Goal: Task Accomplishment & Management: Manage account settings

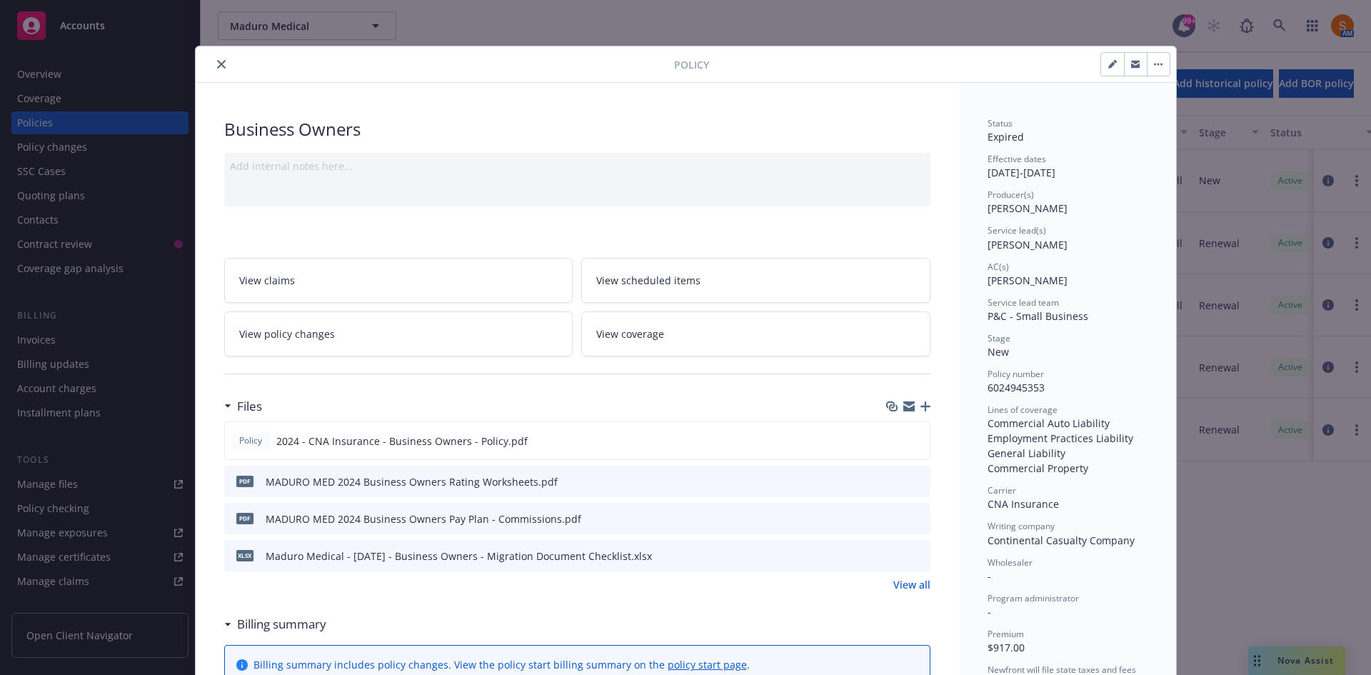
click at [218, 71] on button "close" at bounding box center [221, 64] width 17 height 17
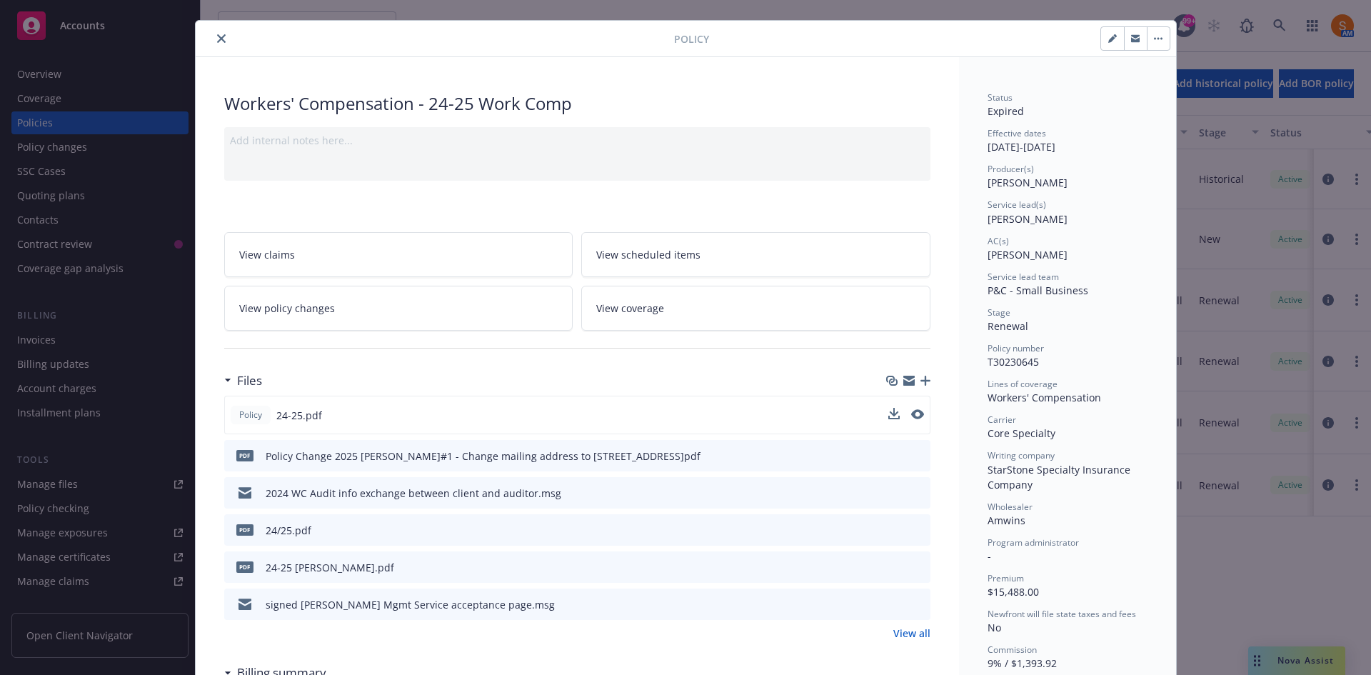
scroll to position [27, 0]
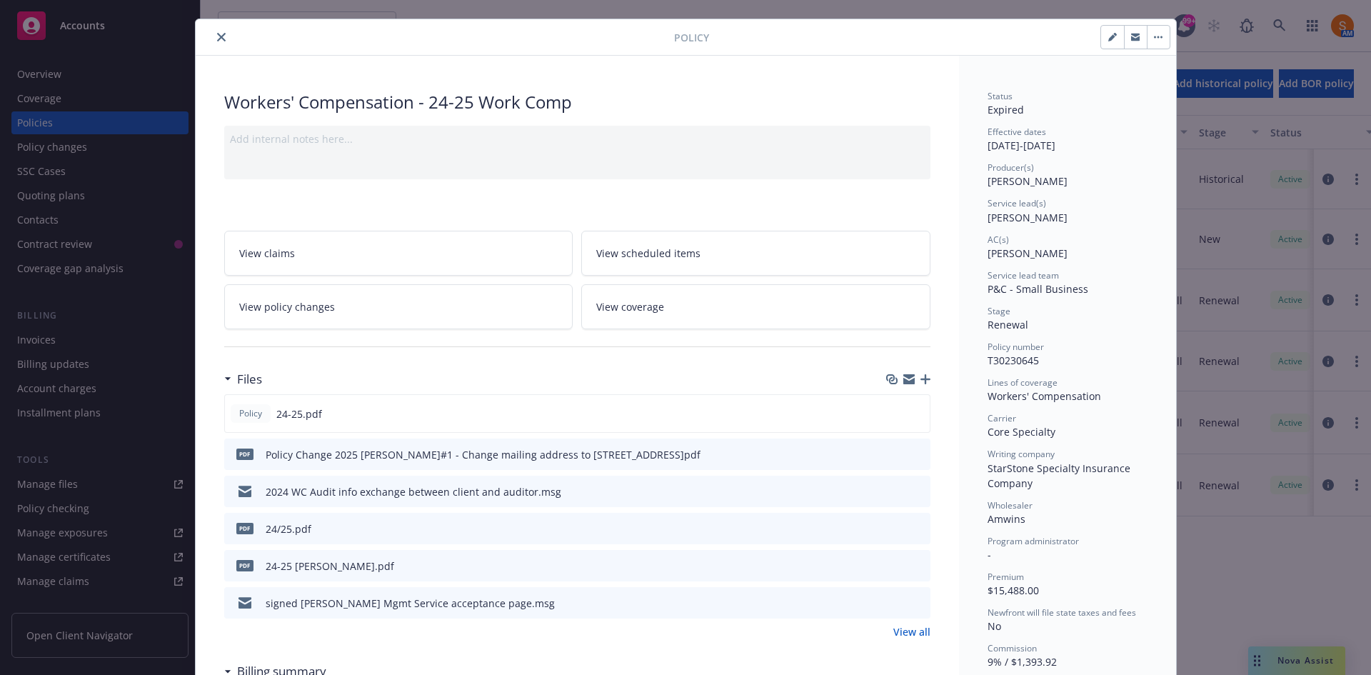
click at [218, 38] on icon "close" at bounding box center [221, 37] width 9 height 9
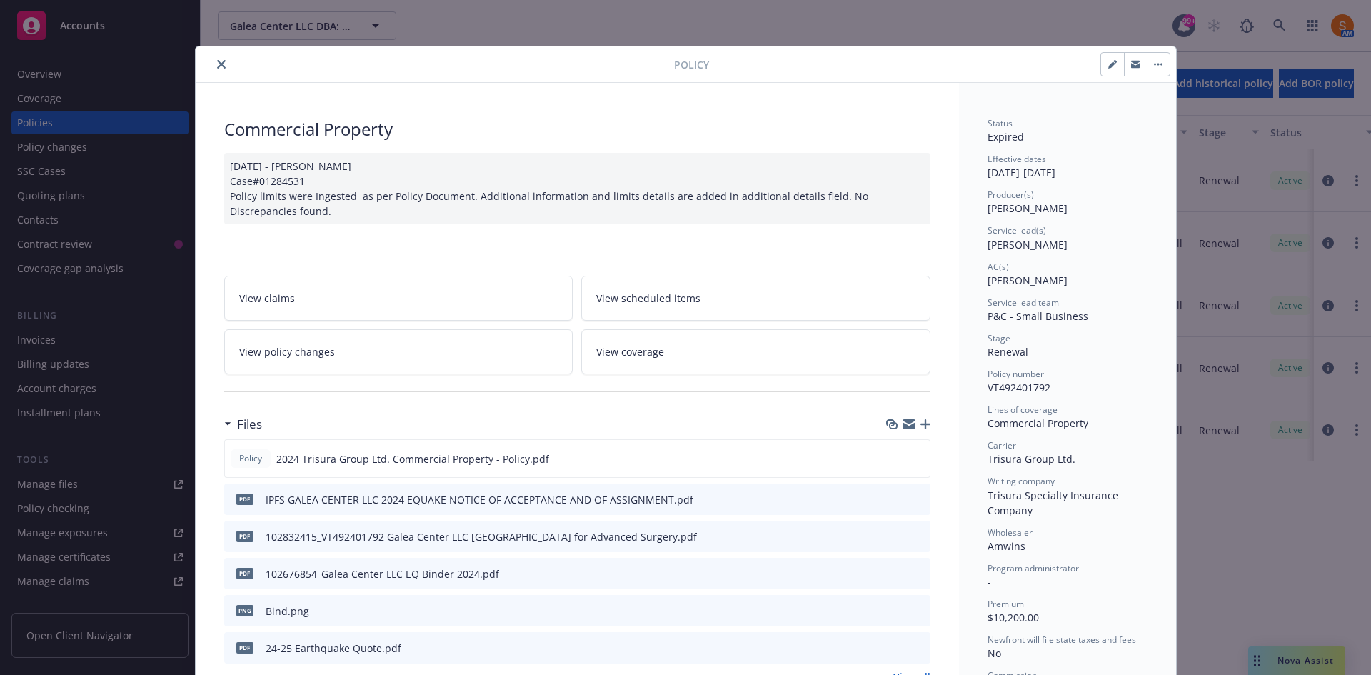
click at [221, 69] on button "close" at bounding box center [221, 64] width 17 height 17
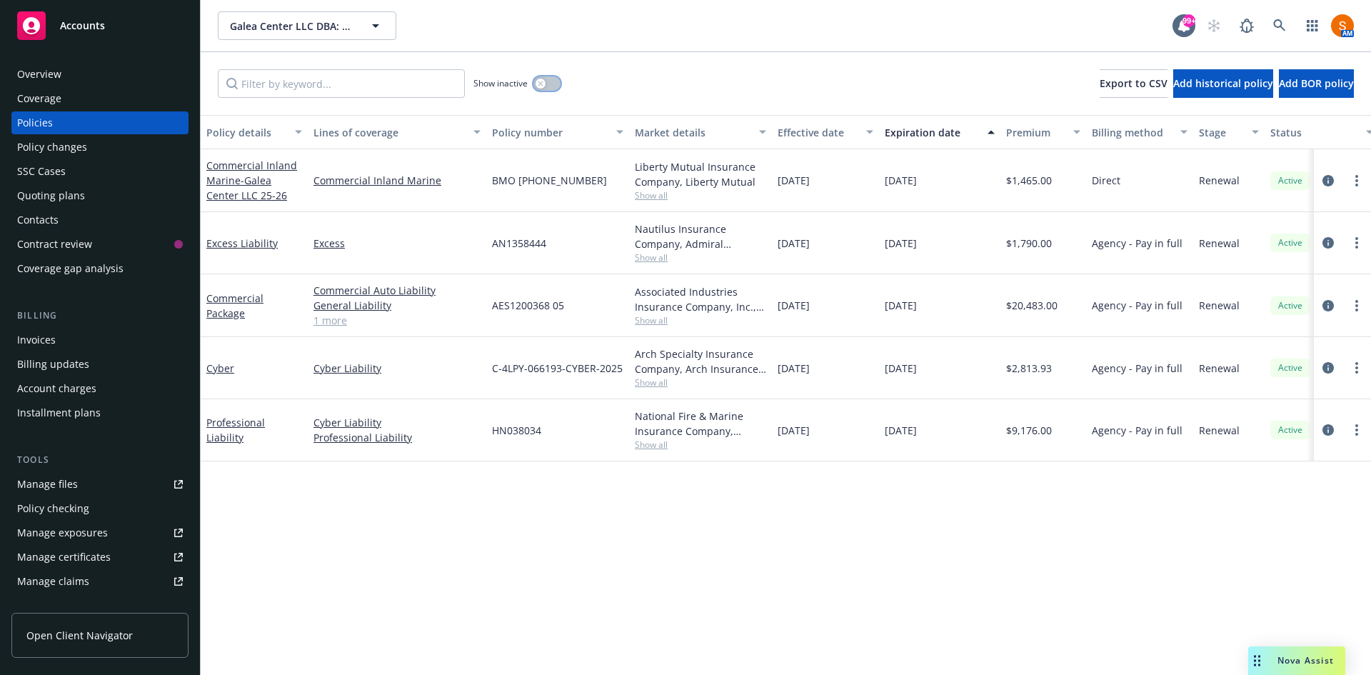
click at [548, 78] on button "button" at bounding box center [546, 83] width 27 height 14
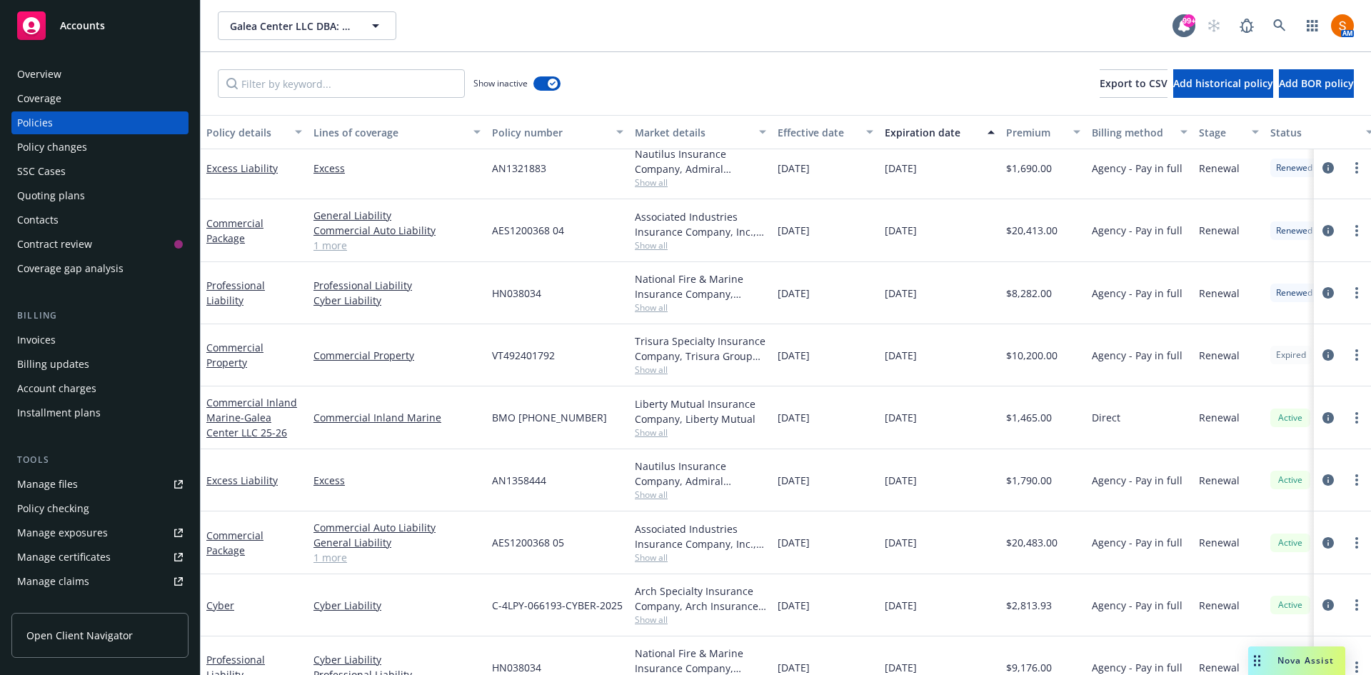
scroll to position [1765, 0]
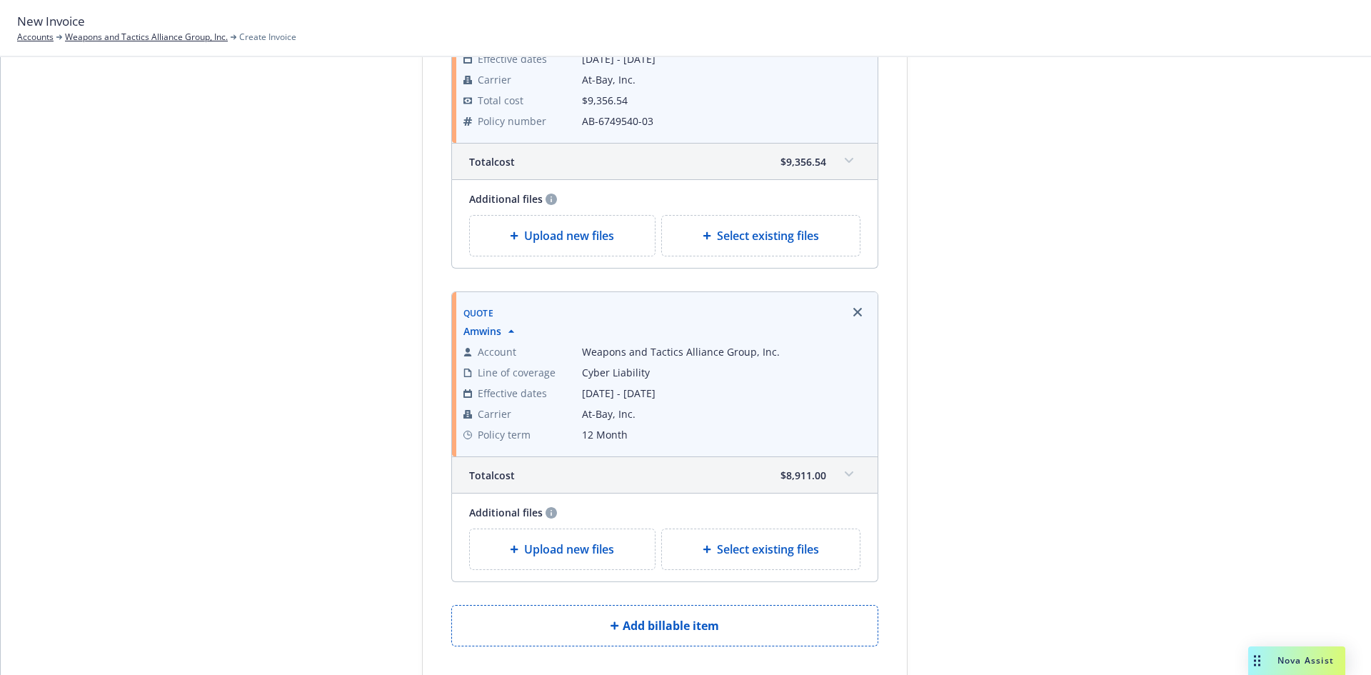
scroll to position [326, 0]
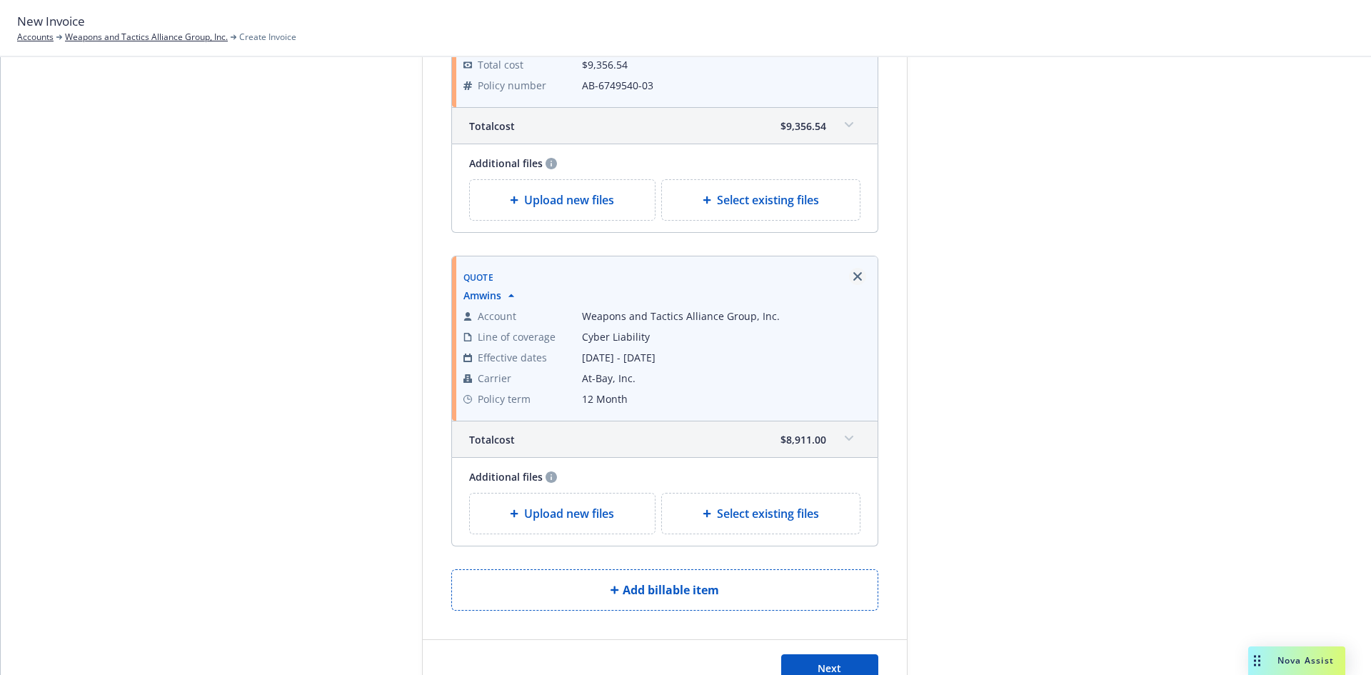
click at [853, 276] on icon "Remove browser" at bounding box center [857, 276] width 9 height 9
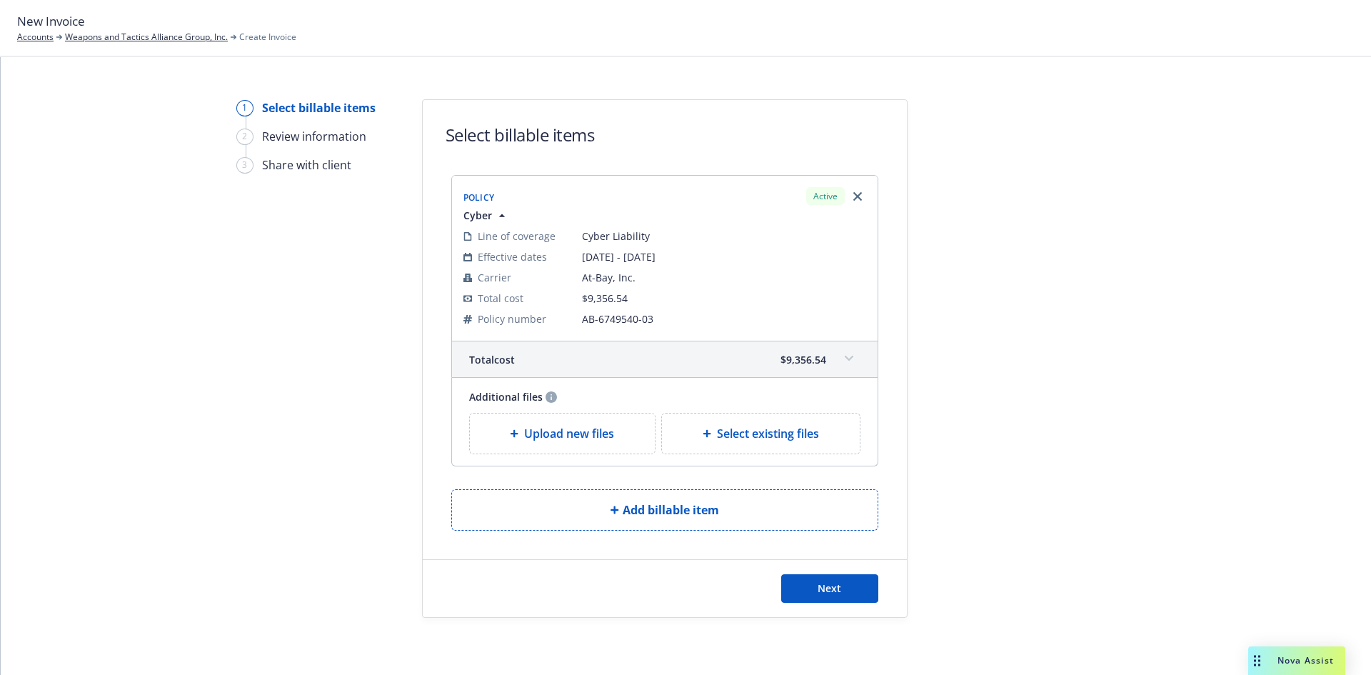
scroll to position [15, 0]
click at [610, 435] on div "Upload new files" at bounding box center [562, 433] width 163 height 17
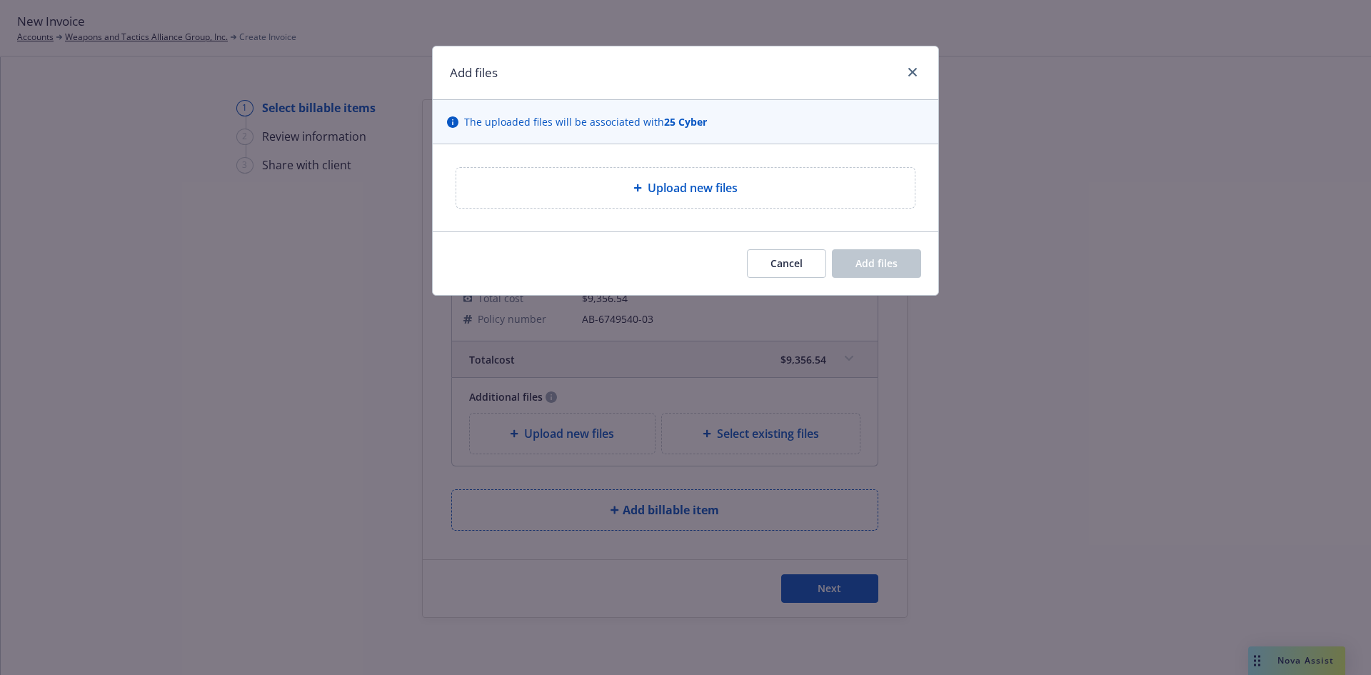
click at [628, 196] on div "Upload new files" at bounding box center [685, 187] width 435 height 17
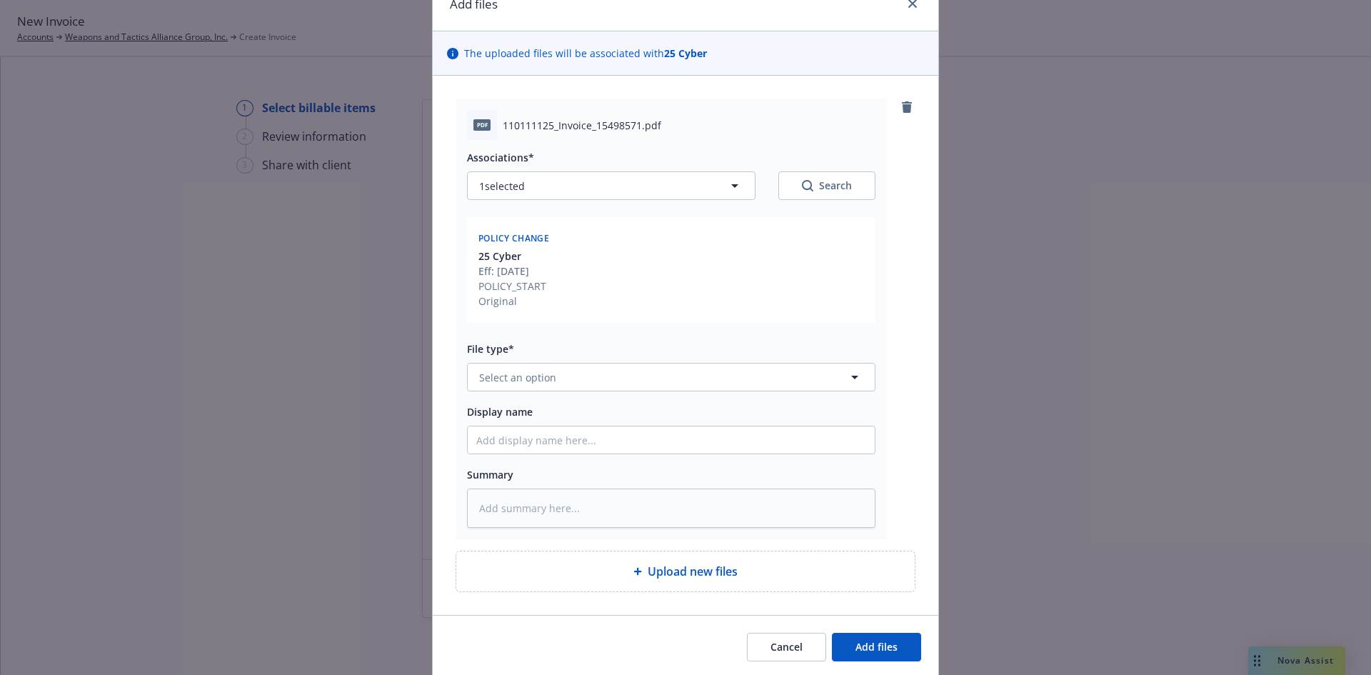
scroll to position [69, 0]
click at [562, 367] on button "Select an option" at bounding box center [671, 376] width 408 height 29
type input "inv"
click at [553, 453] on span "Invoice - Third Party" at bounding box center [531, 453] width 99 height 15
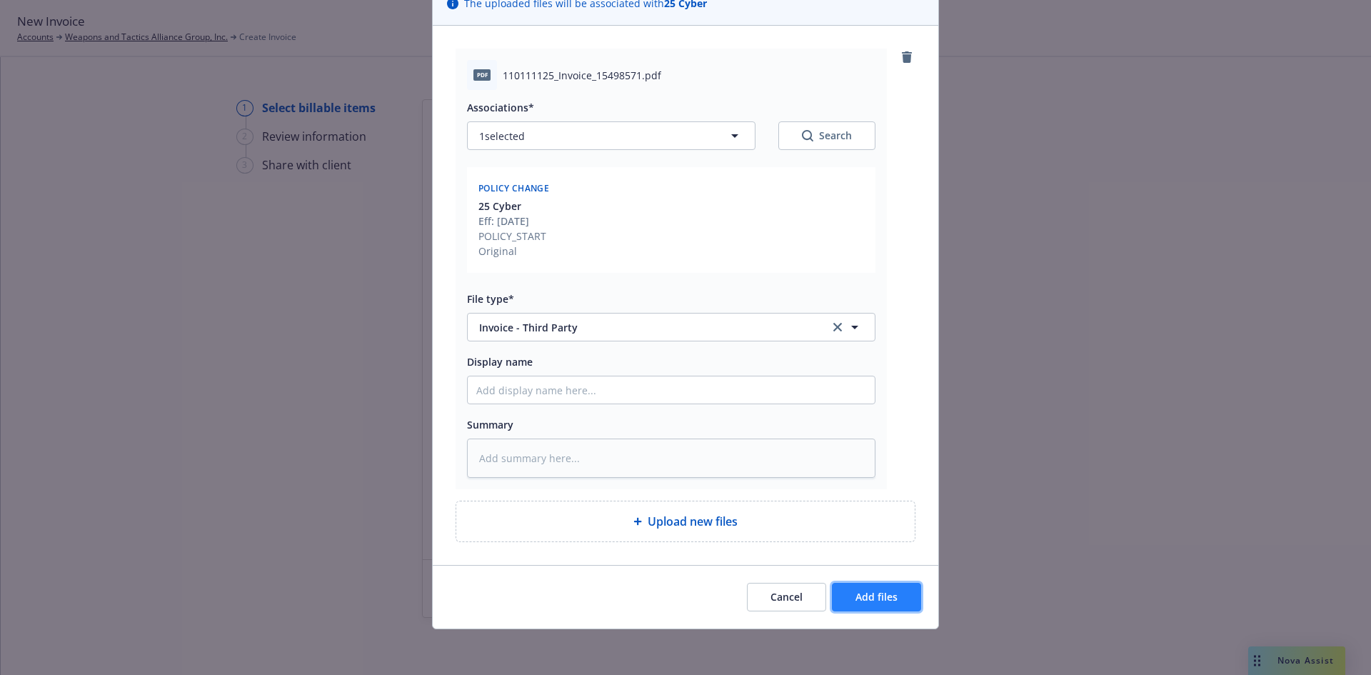
click at [880, 609] on button "Add files" at bounding box center [876, 597] width 89 height 29
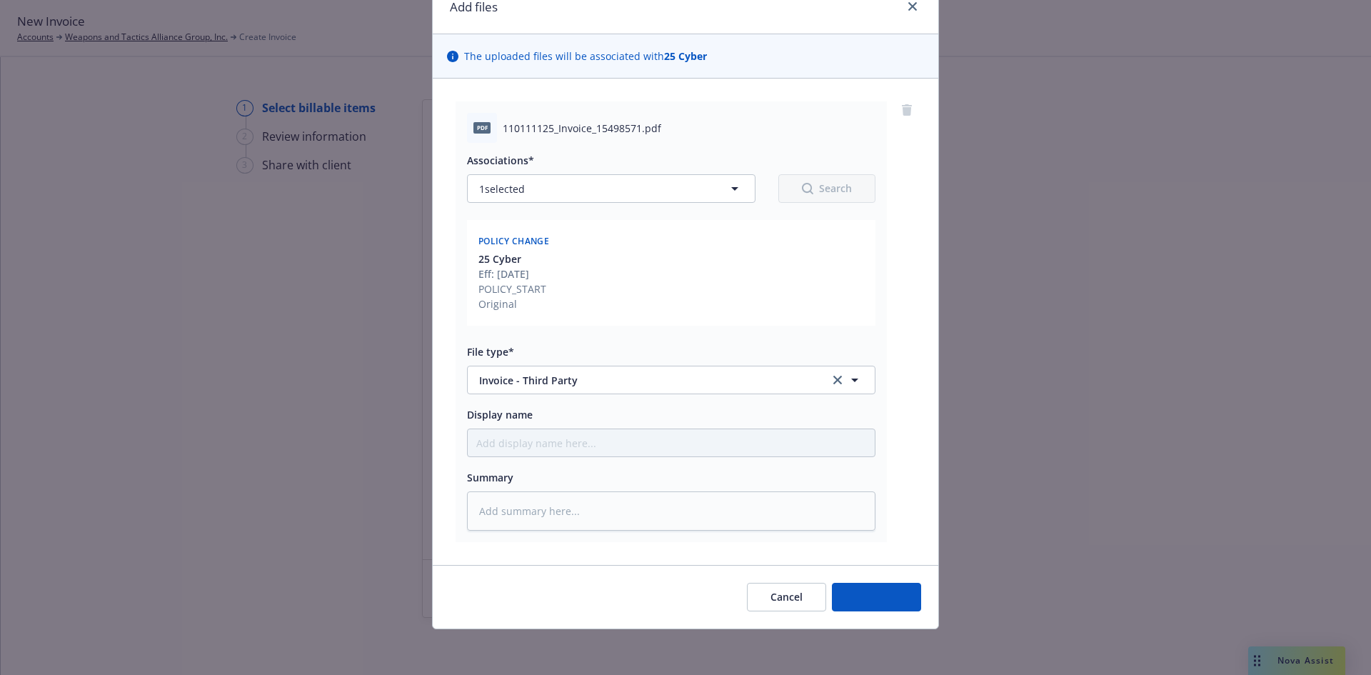
type textarea "x"
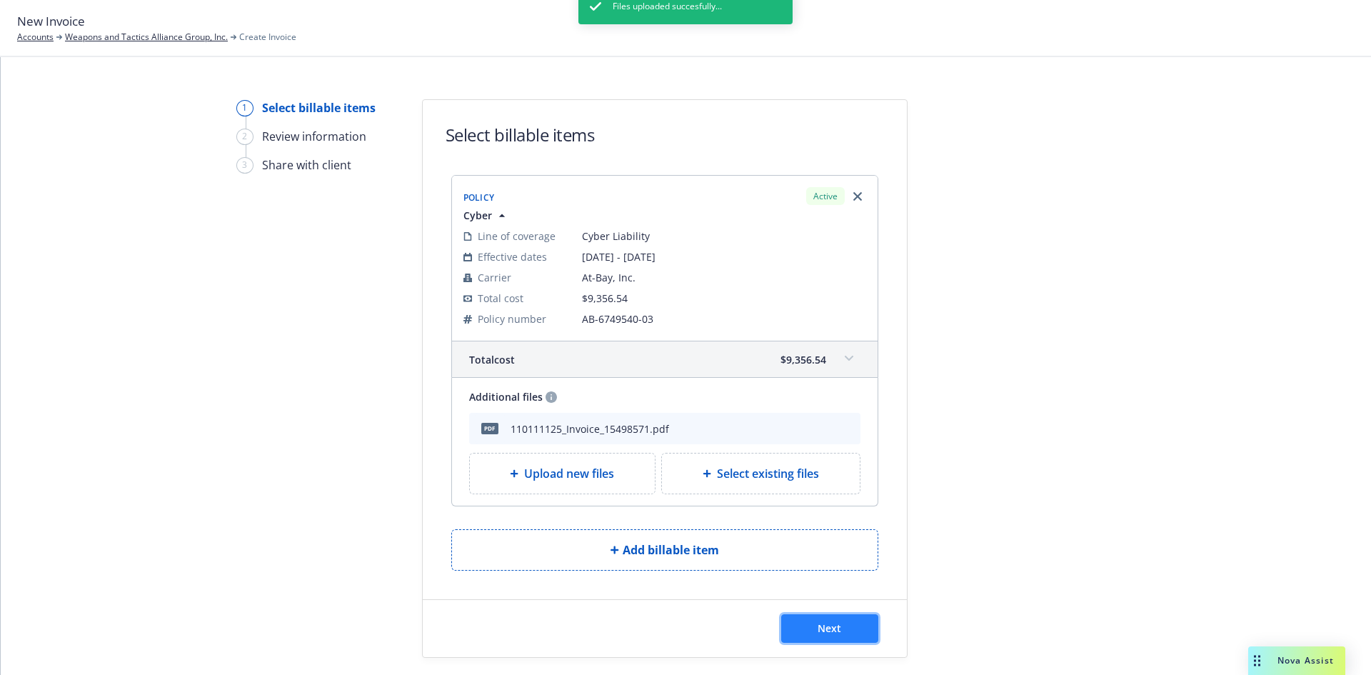
click at [847, 629] on button "Next" at bounding box center [829, 628] width 97 height 29
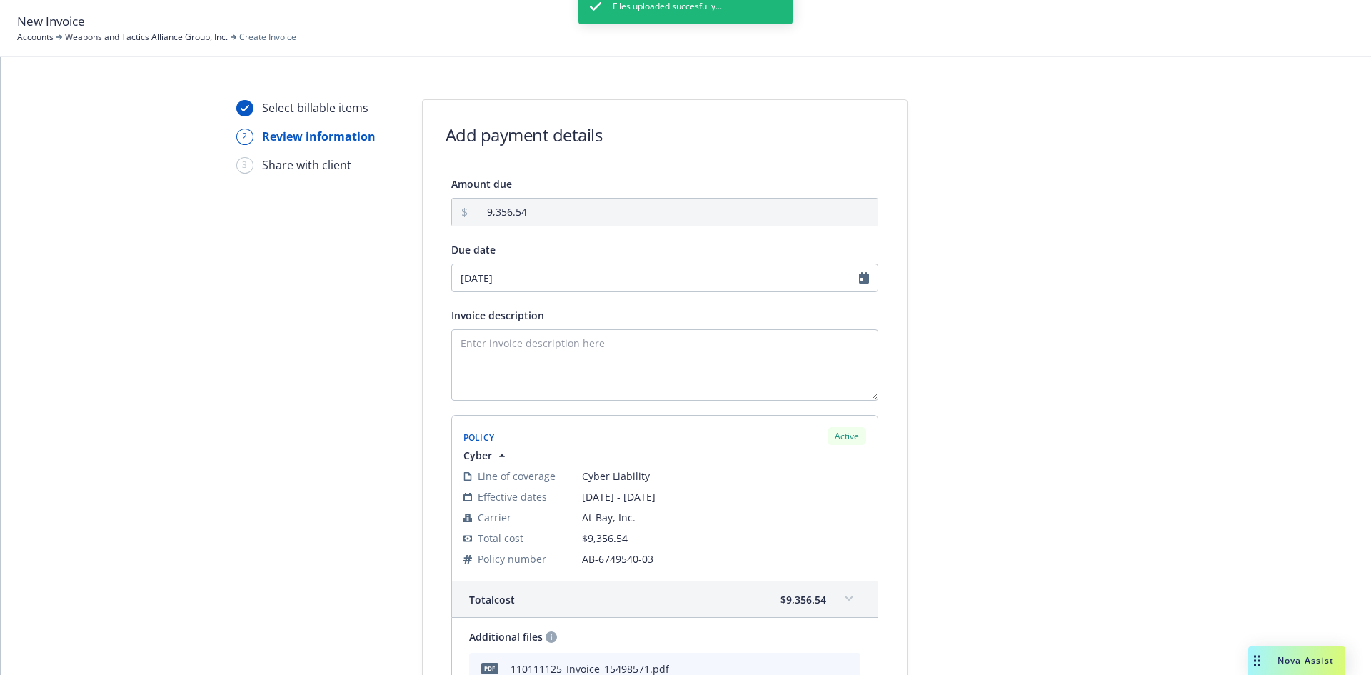
click at [601, 356] on div "Files uploaded succesfully..." at bounding box center [685, 326] width 214 height 675
click at [505, 340] on textarea "Invoice description" at bounding box center [664, 364] width 427 height 71
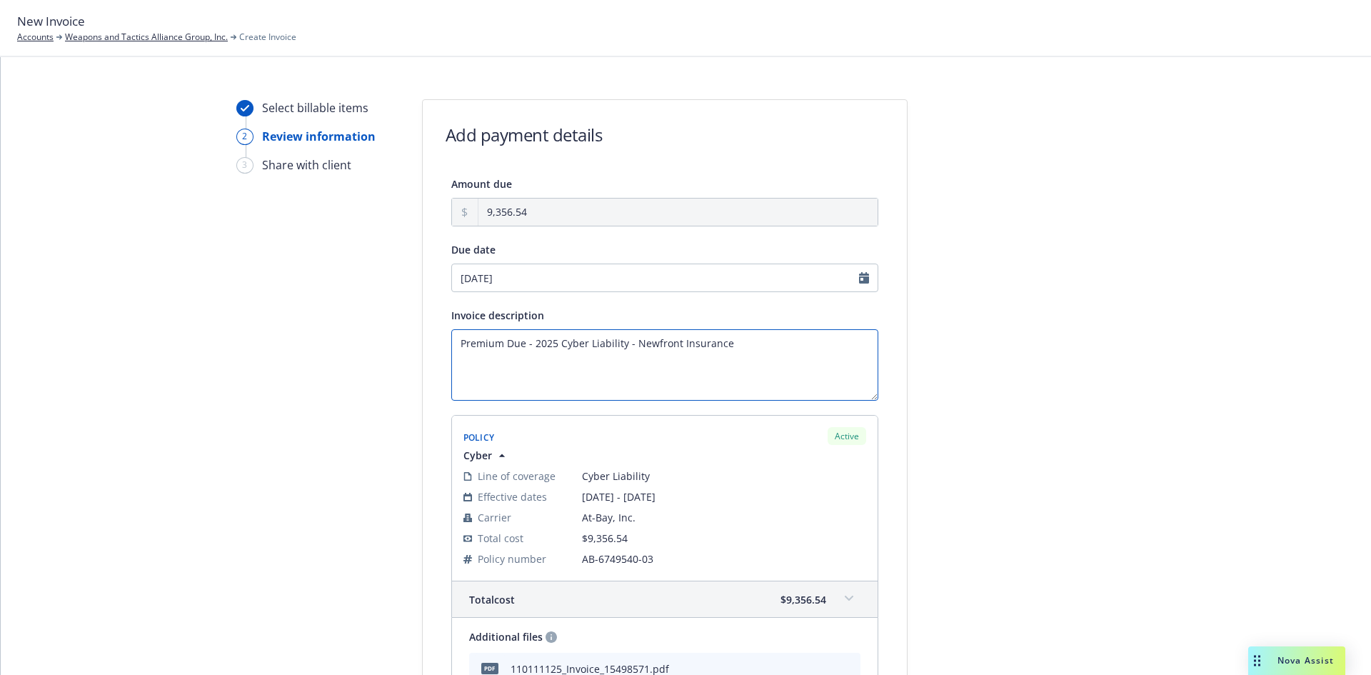
scroll to position [231, 0]
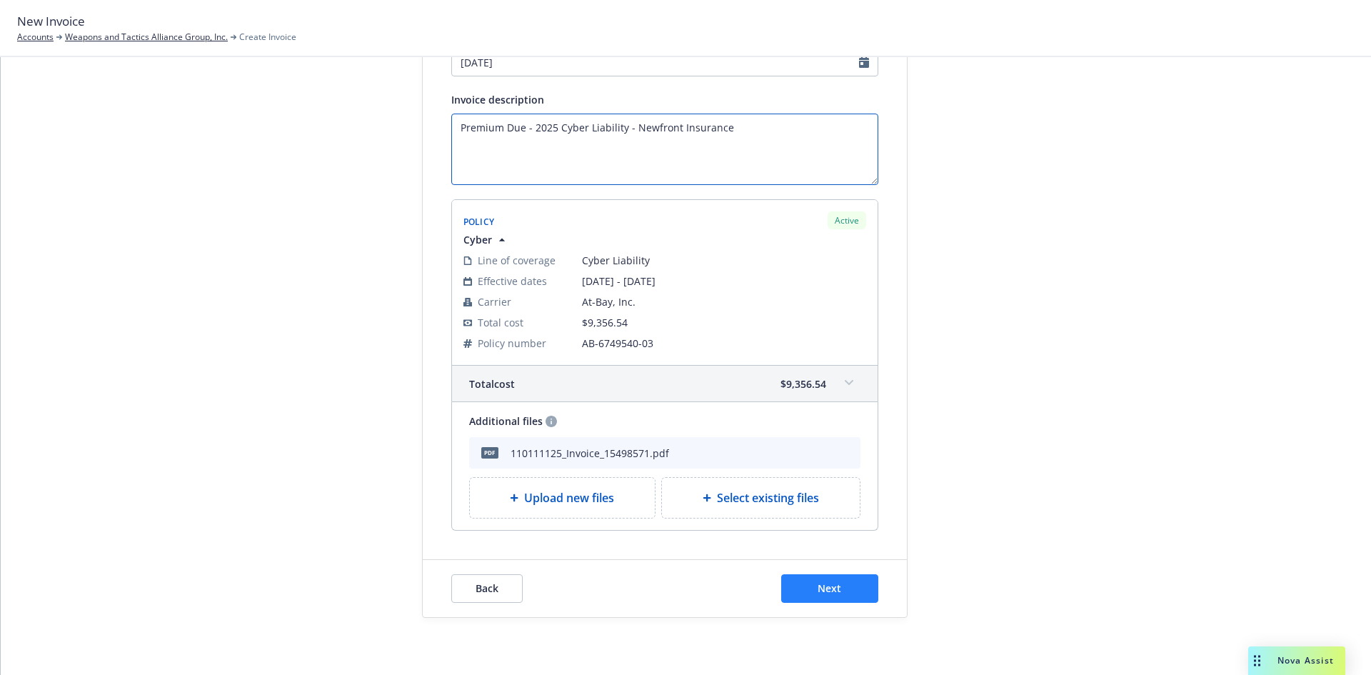
type textarea "Premium Due - 2025 Cyber Liability - Newfront Insurance"
click at [817, 585] on span "Next" at bounding box center [829, 588] width 24 height 14
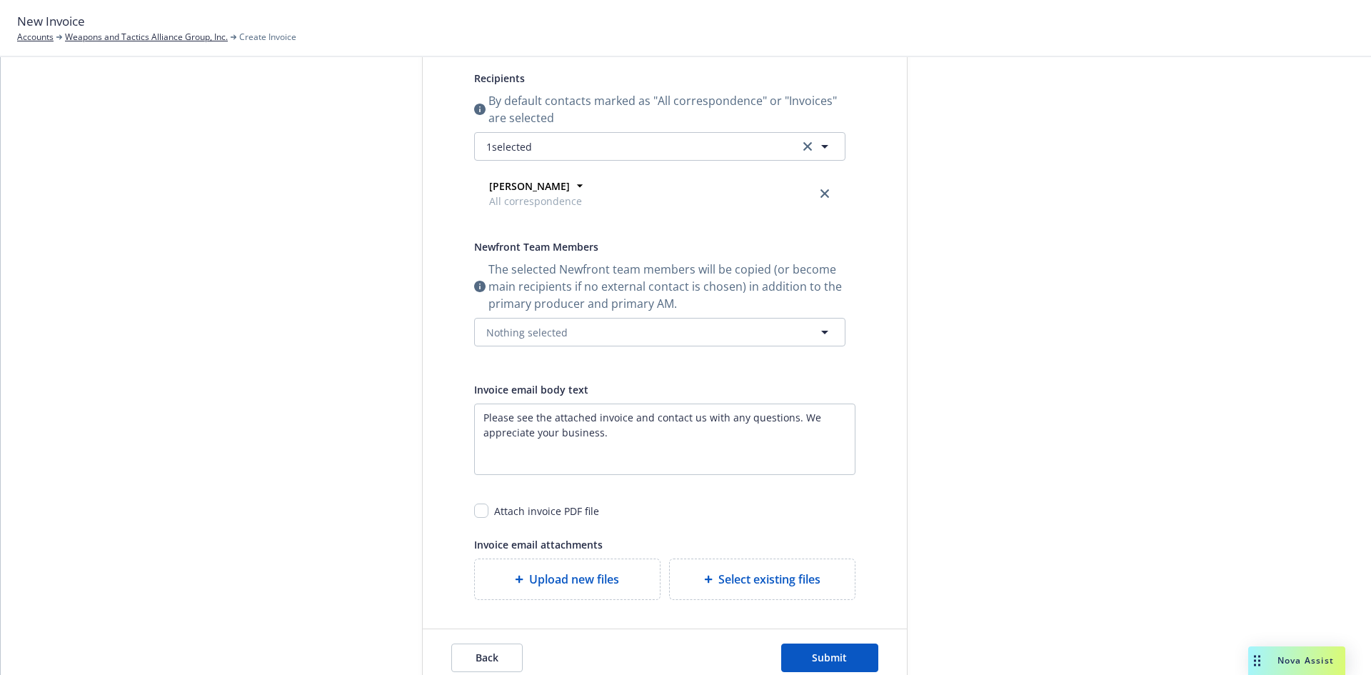
scroll to position [300, 0]
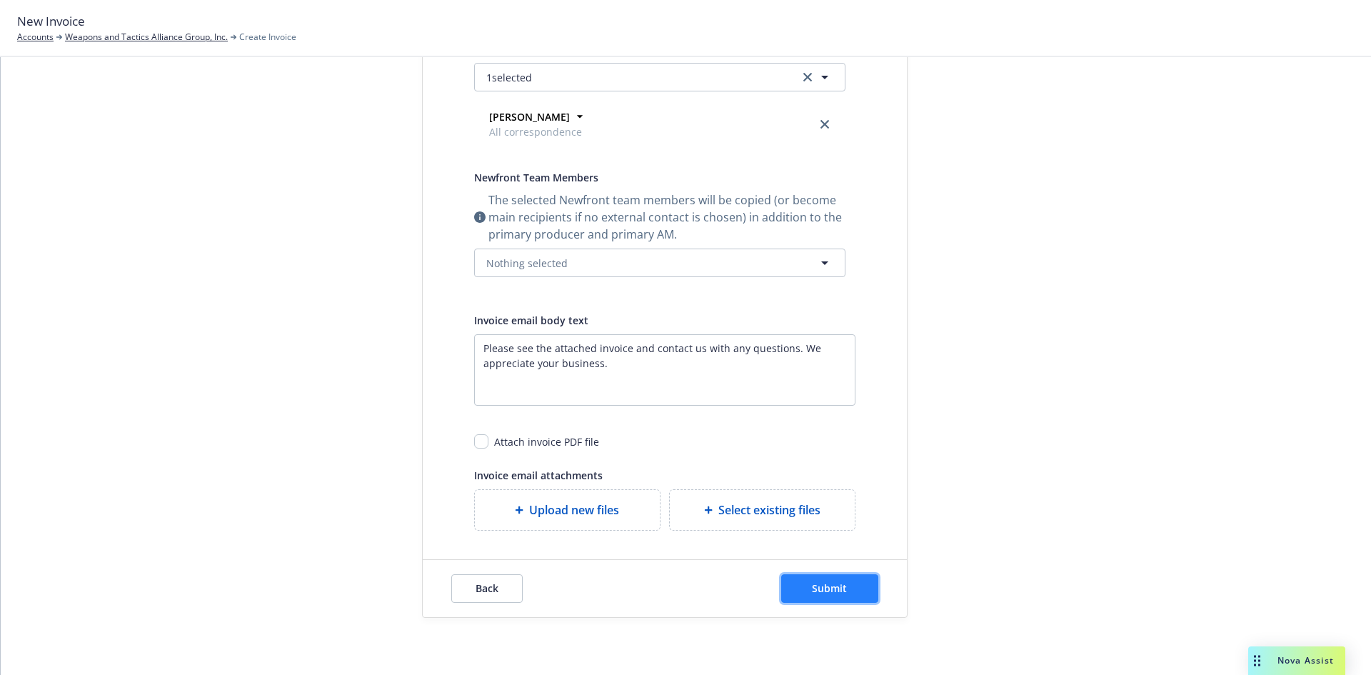
click at [805, 585] on button "Submit" at bounding box center [829, 588] width 97 height 29
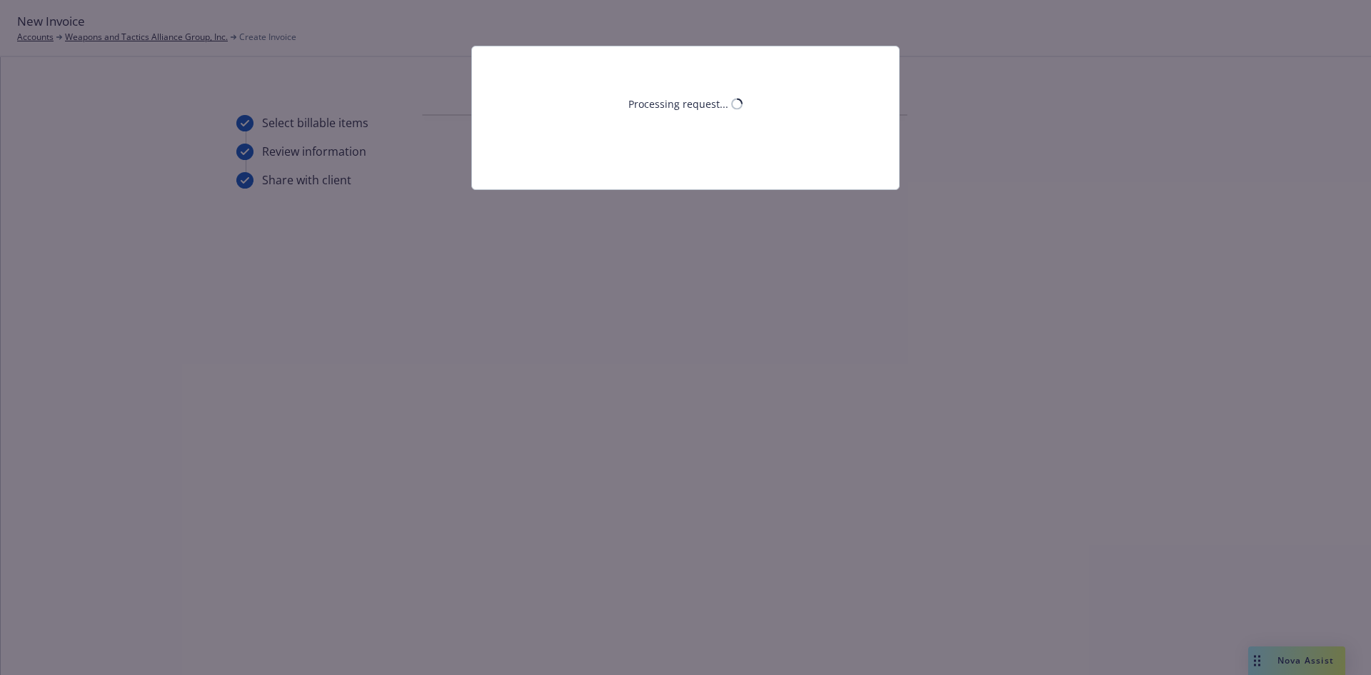
scroll to position [0, 0]
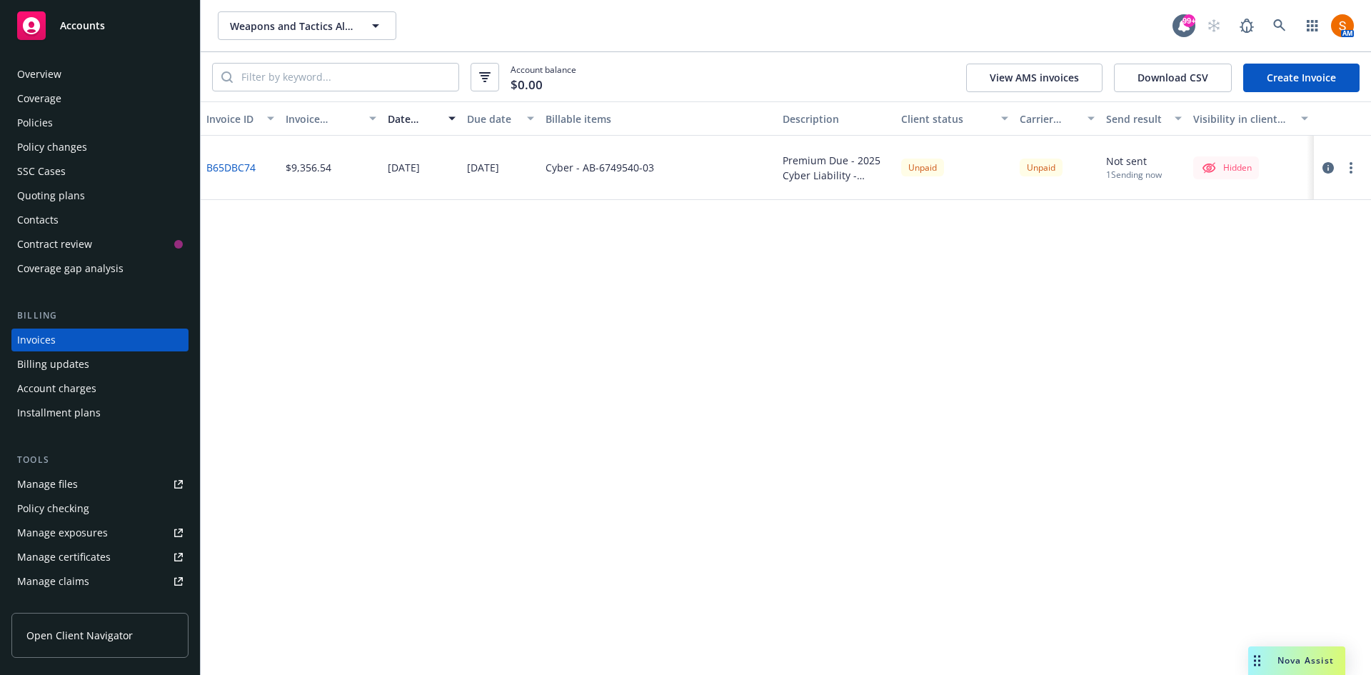
click at [1353, 173] on button "button" at bounding box center [1350, 167] width 17 height 17
click at [1254, 311] on link "Send invoice" at bounding box center [1268, 311] width 182 height 29
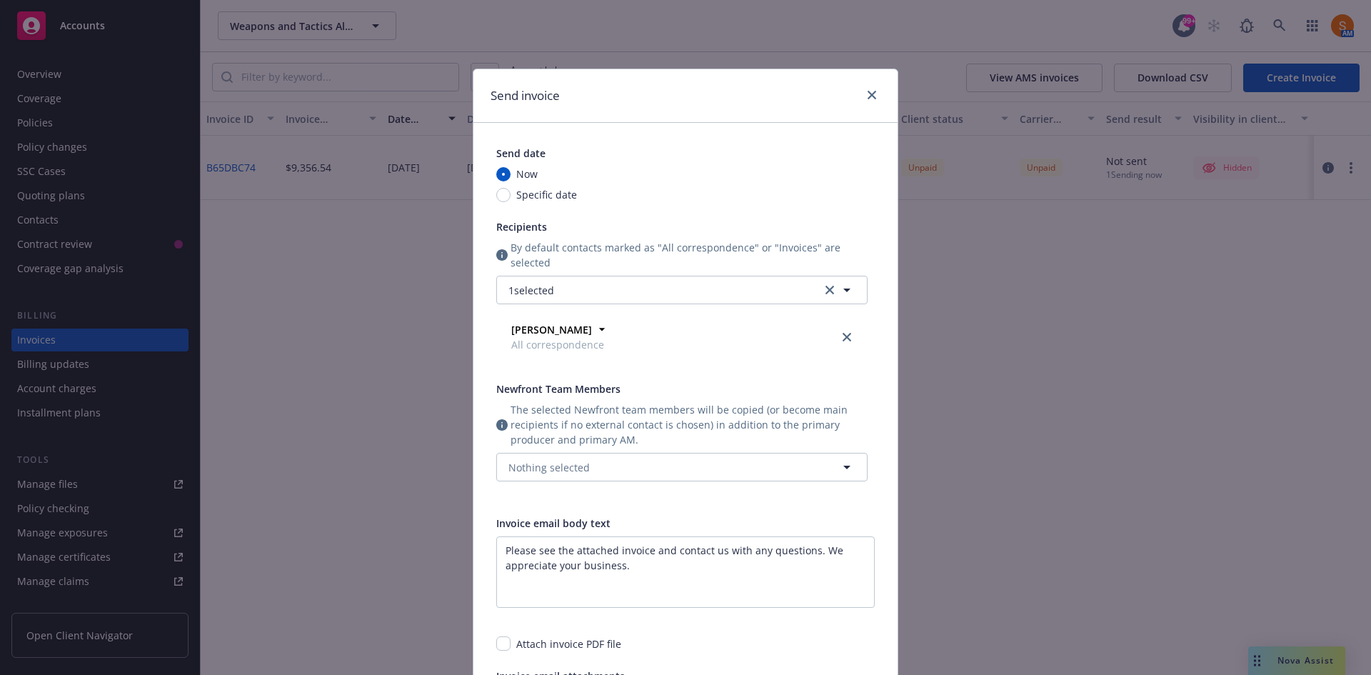
scroll to position [211, 0]
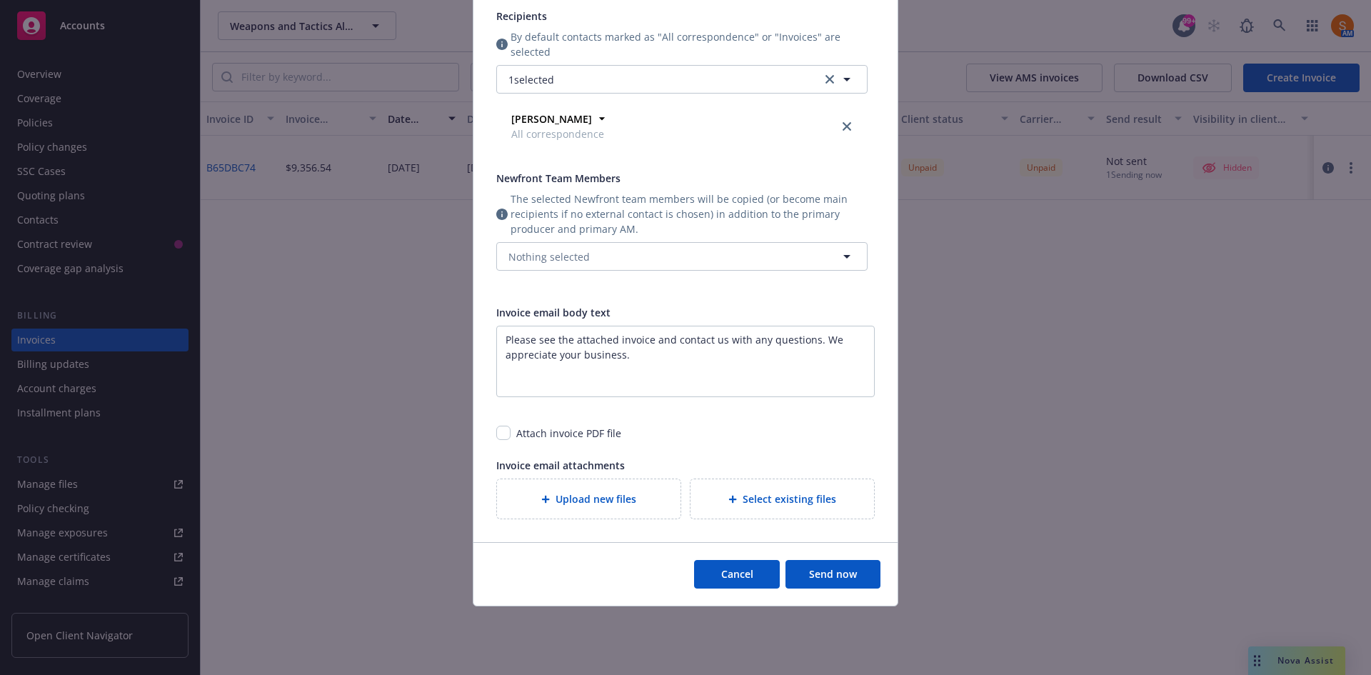
click at [818, 579] on button "Send now" at bounding box center [832, 574] width 95 height 29
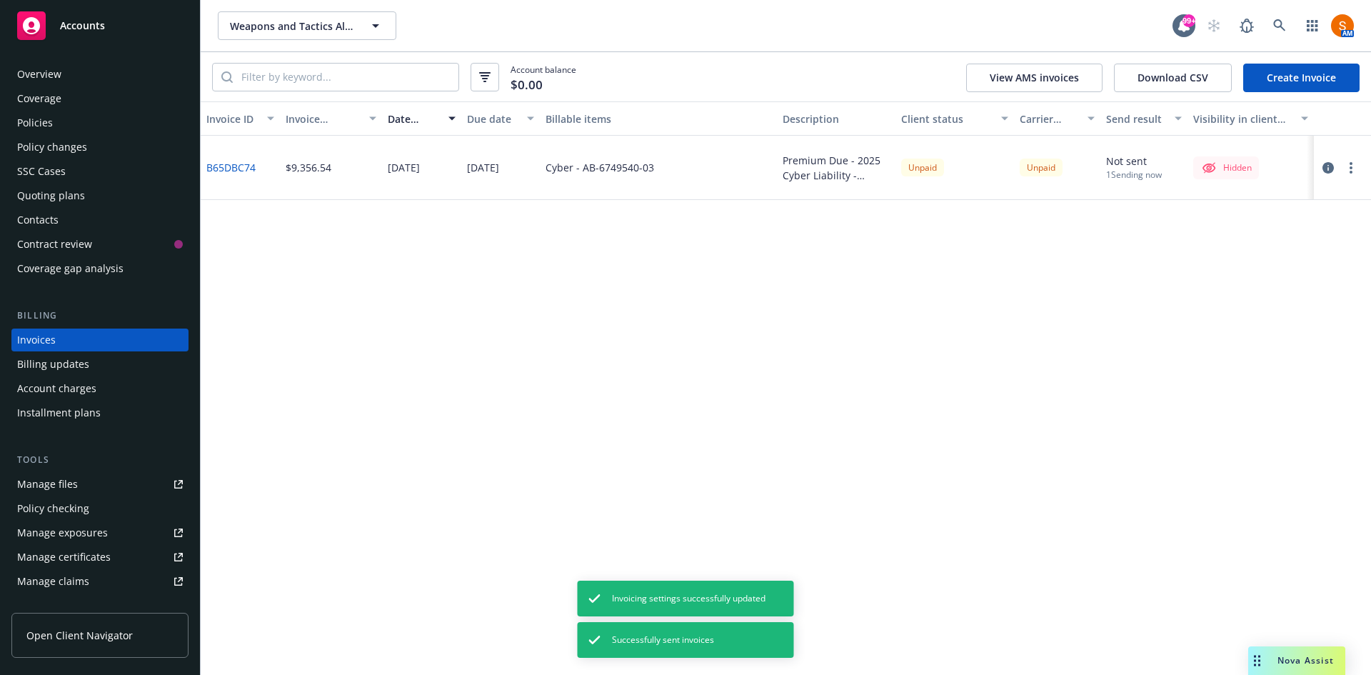
click at [1350, 172] on circle "button" at bounding box center [1350, 172] width 3 height 3
click at [1275, 283] on link "Make it visible in client dash" at bounding box center [1268, 282] width 182 height 29
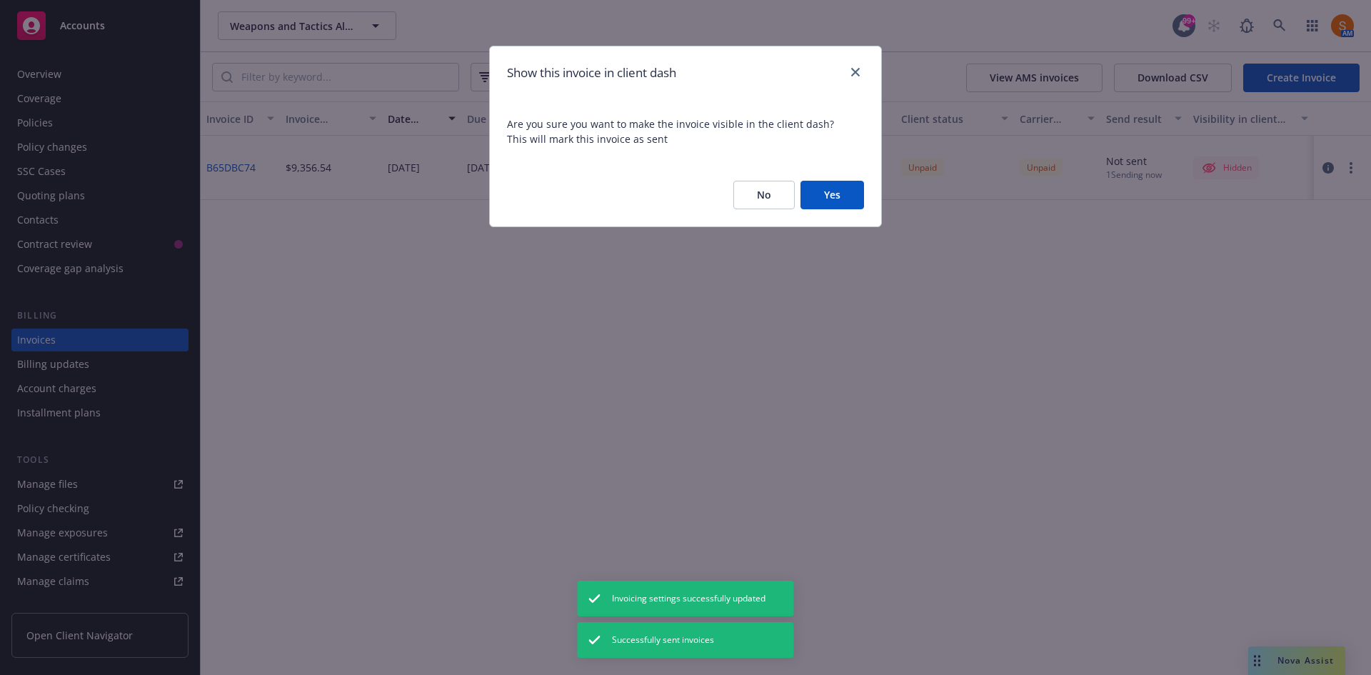
click at [809, 206] on button "Yes" at bounding box center [832, 195] width 64 height 29
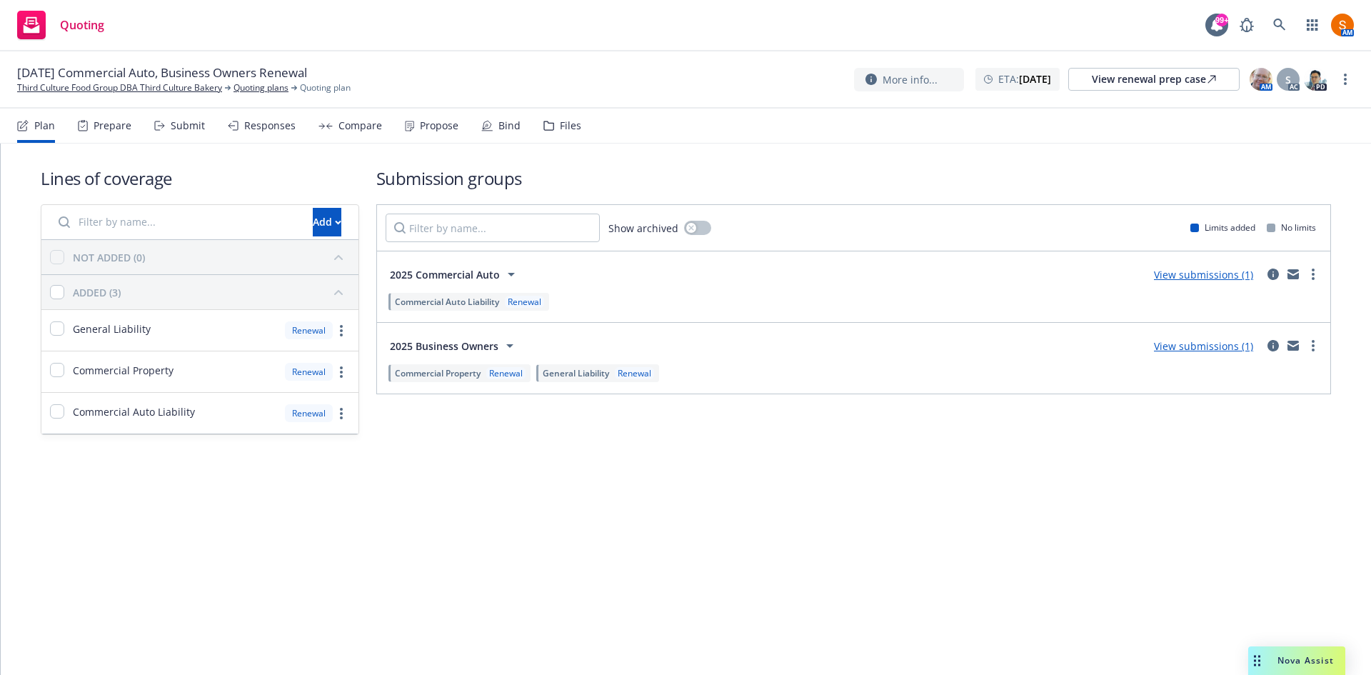
click at [464, 277] on span "2025 Commercial Auto" at bounding box center [445, 274] width 110 height 15
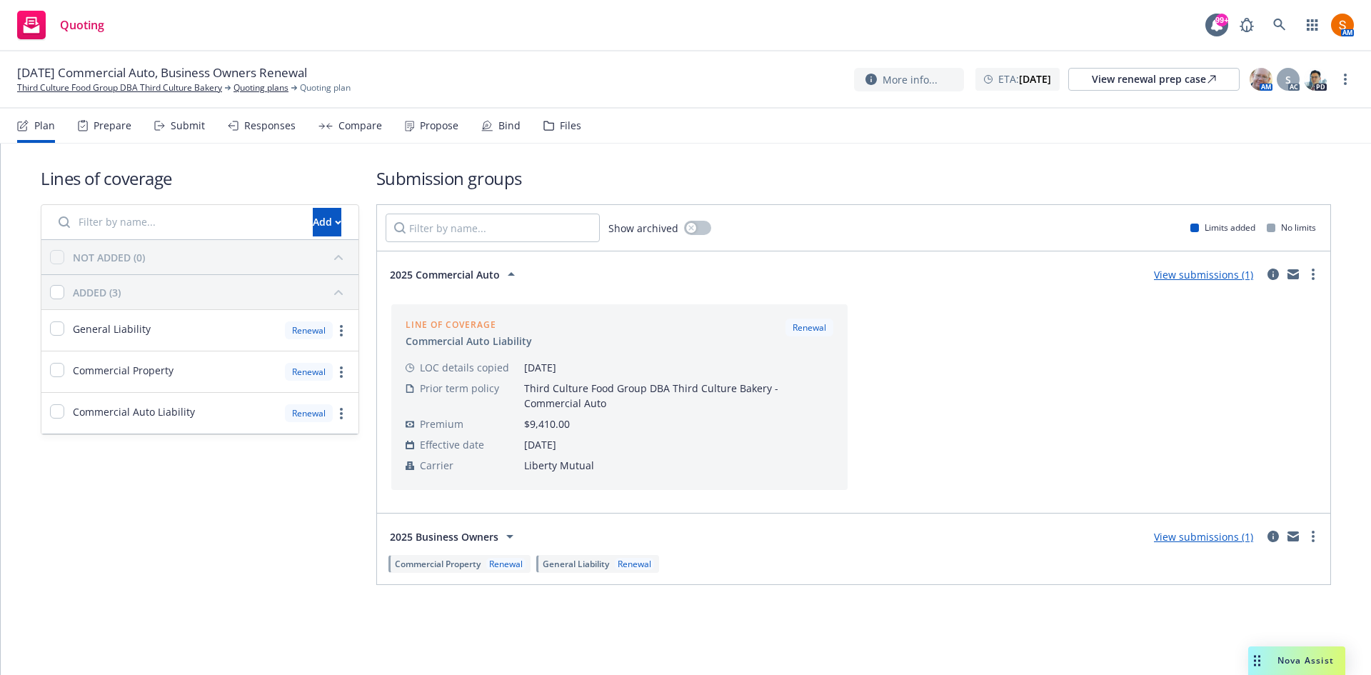
click at [464, 277] on span "2025 Commercial Auto" at bounding box center [445, 274] width 110 height 15
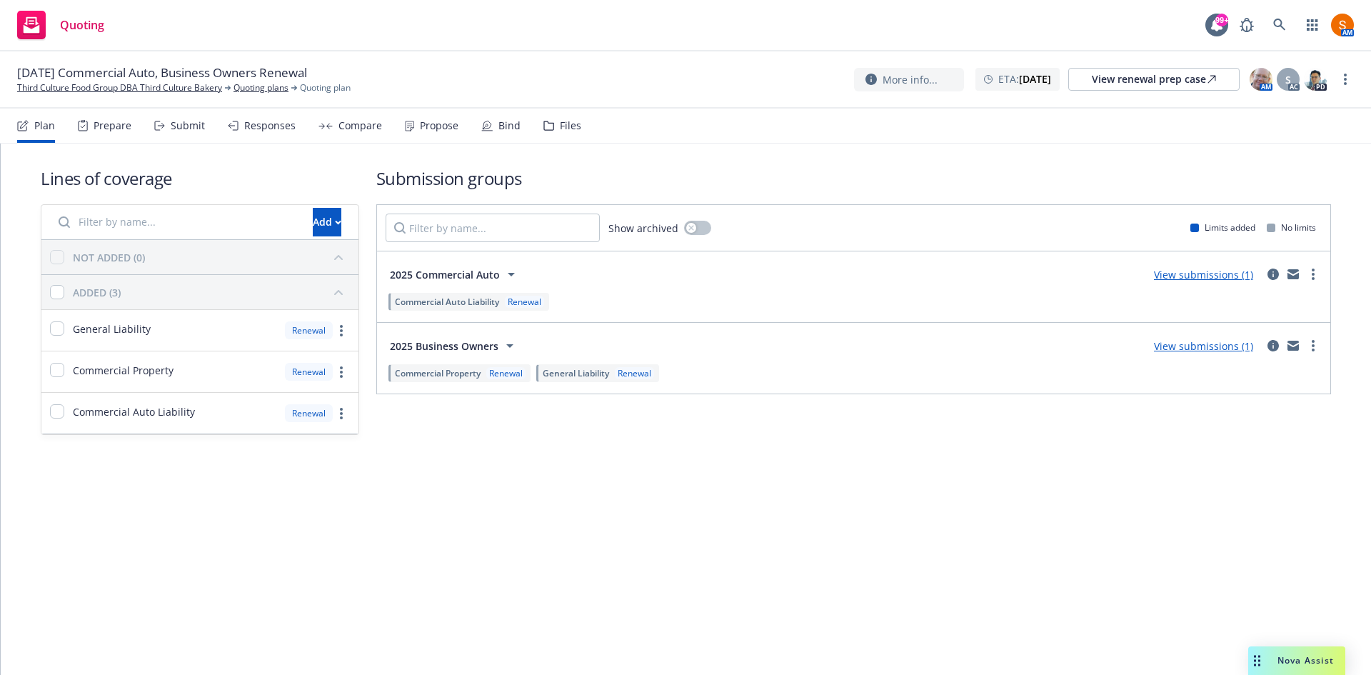
click at [468, 346] on span "2025 Business Owners" at bounding box center [444, 345] width 109 height 15
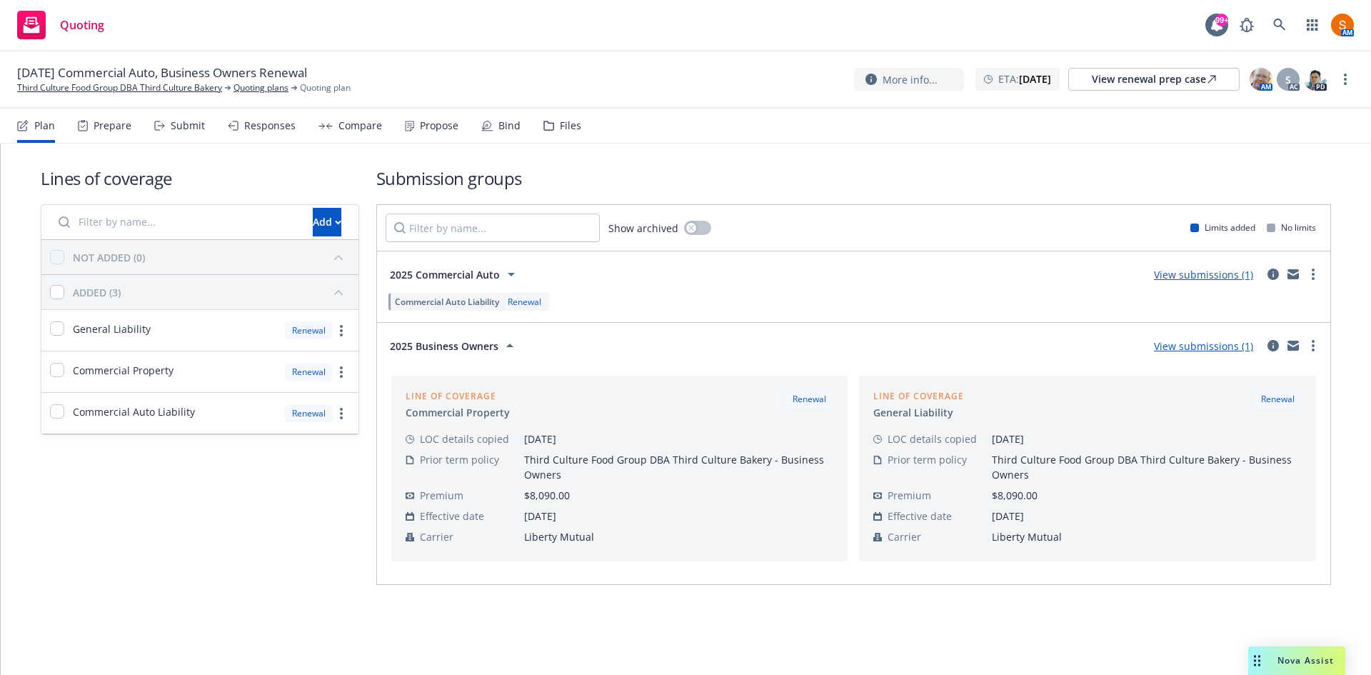
click at [468, 346] on span "2025 Business Owners" at bounding box center [444, 345] width 109 height 15
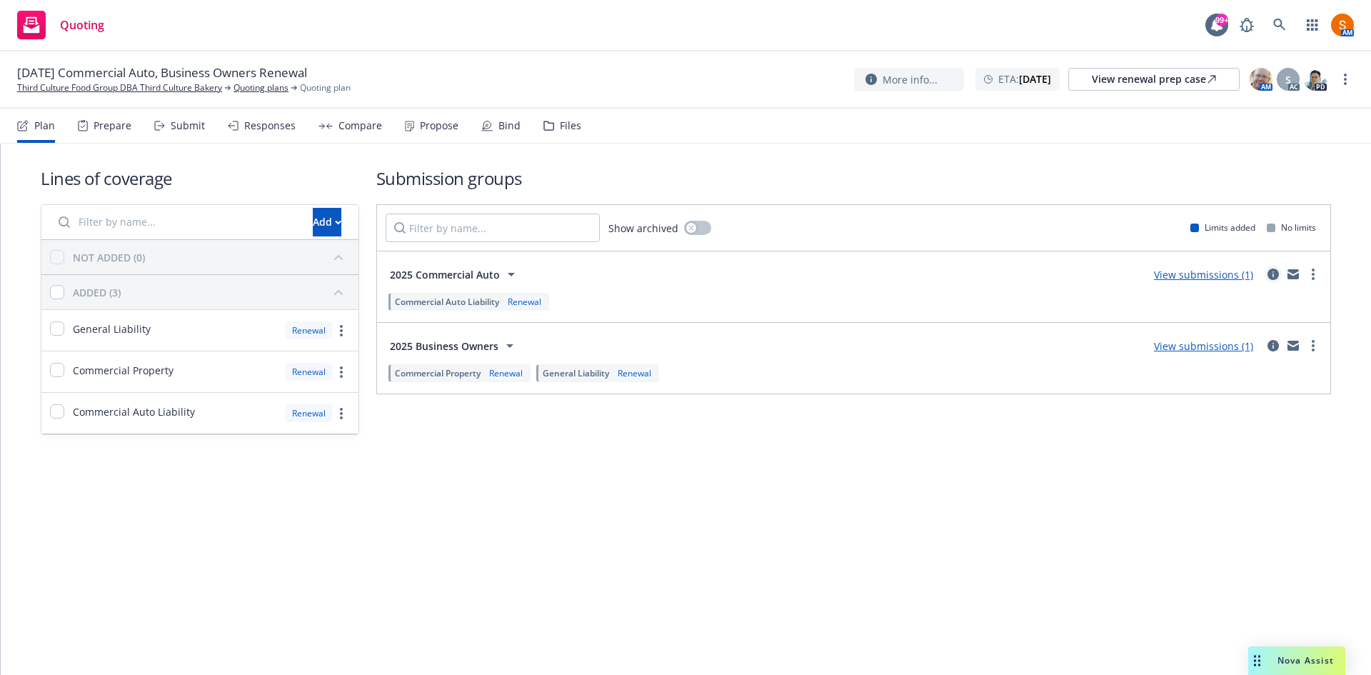
click at [1278, 276] on icon "circleInformation" at bounding box center [1272, 273] width 11 height 11
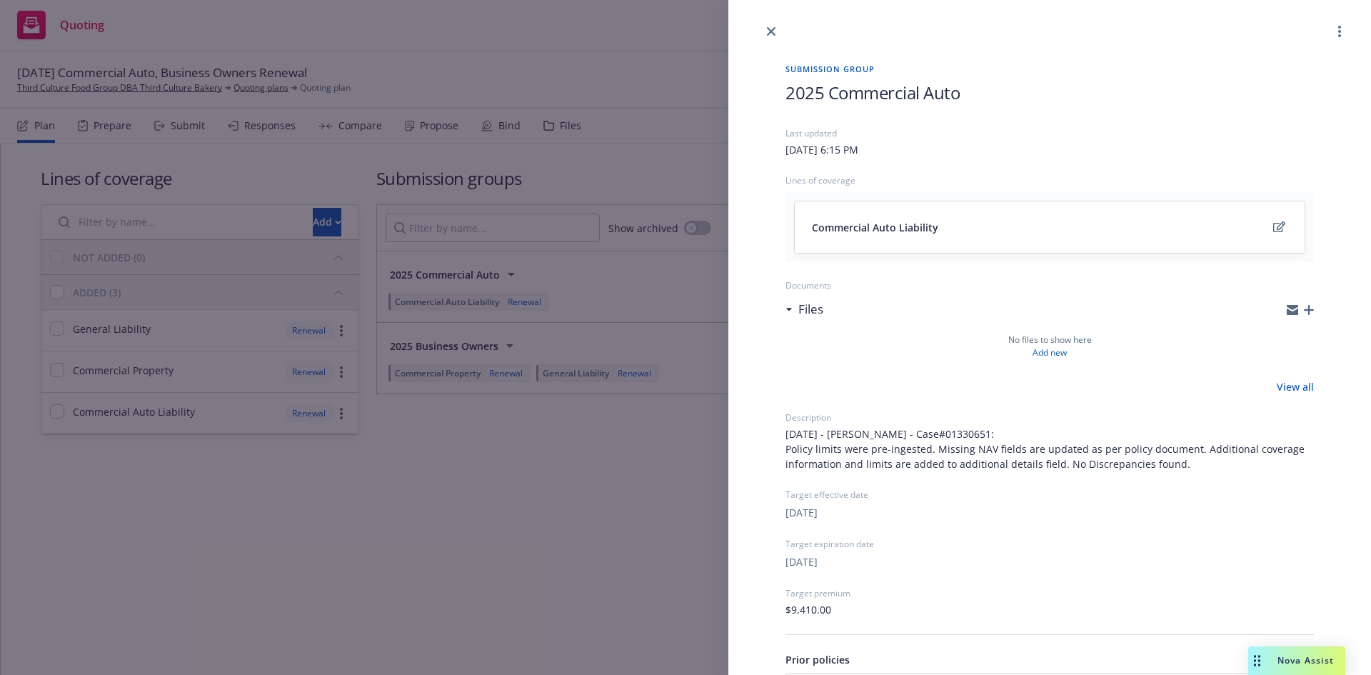
scroll to position [143, 0]
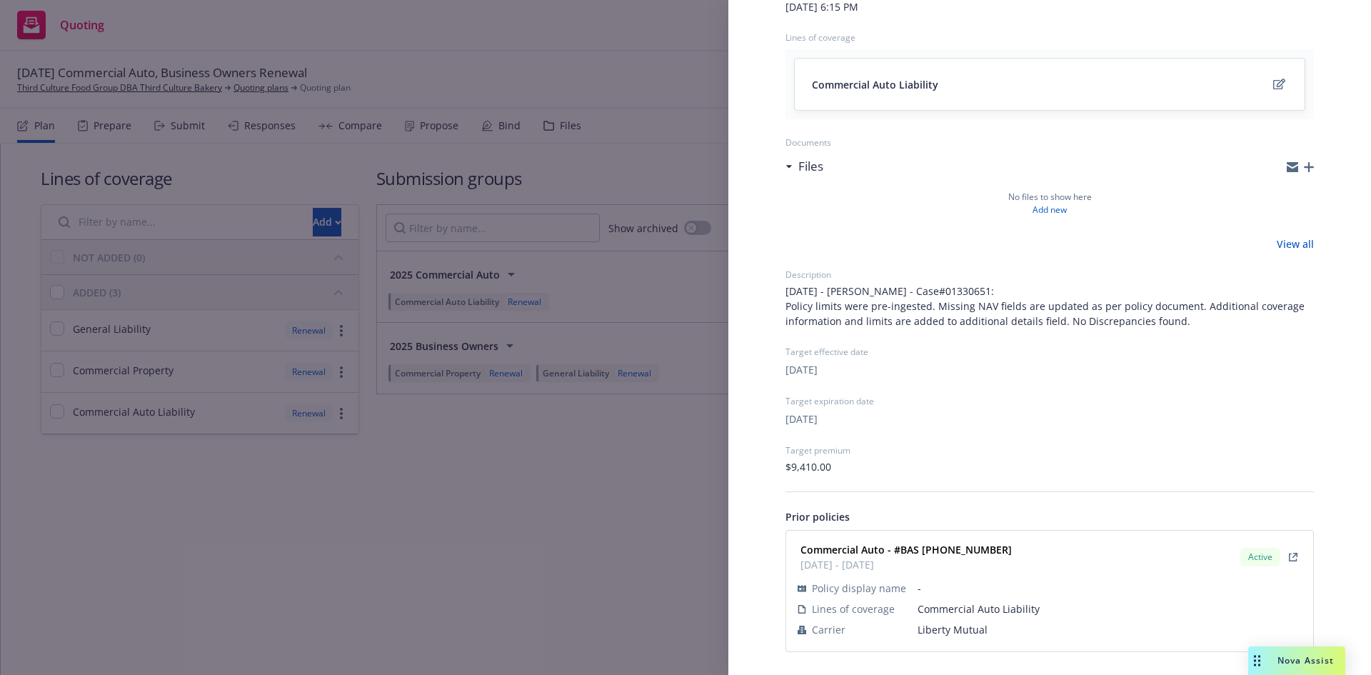
drag, startPoint x: 993, startPoint y: 550, endPoint x: 900, endPoint y: 555, distance: 93.0
click at [900, 555] on strong "Commercial Auto - #BAS (25) 67 08 92 60" at bounding box center [905, 550] width 211 height 14
copy strong "BAS (25) 67 08 92 60"
click at [602, 405] on div "Submission group 2025 Commercial Auto Last updated Sunday, July 20, 2025 at 6:1…" at bounding box center [685, 337] width 1371 height 675
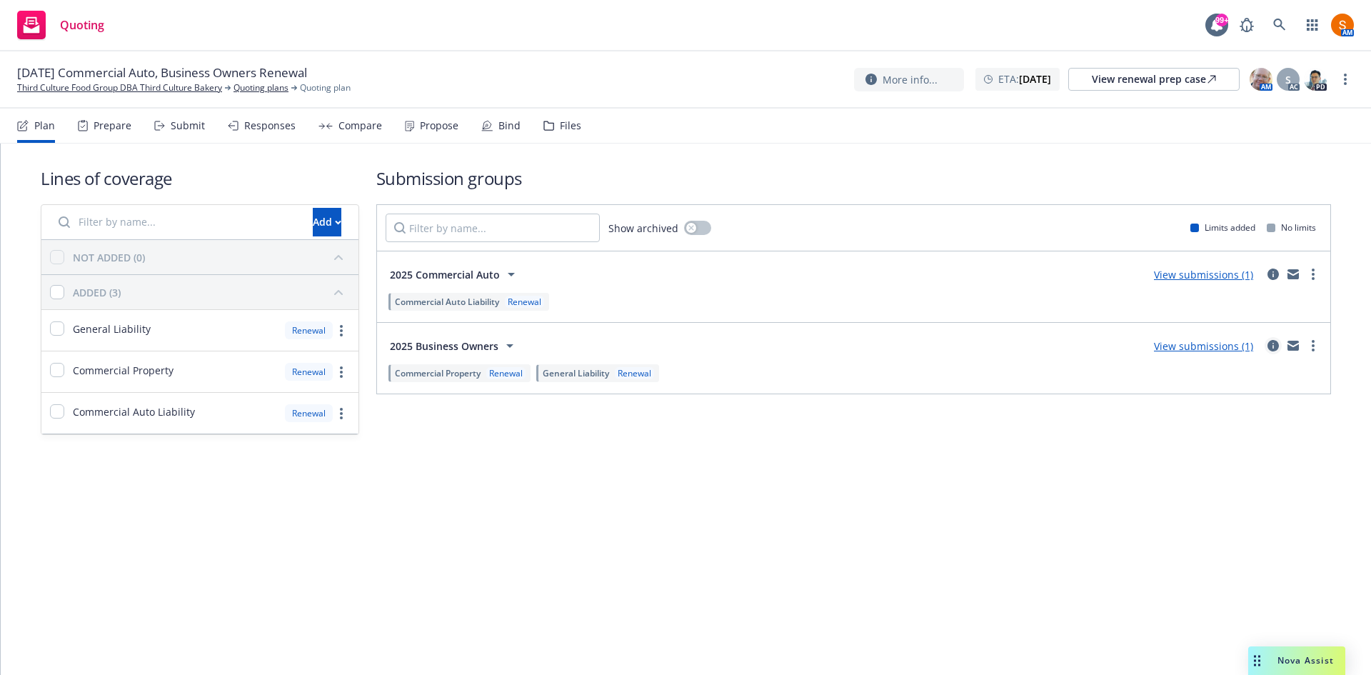
click at [1275, 343] on icon "circleInformation" at bounding box center [1272, 345] width 11 height 11
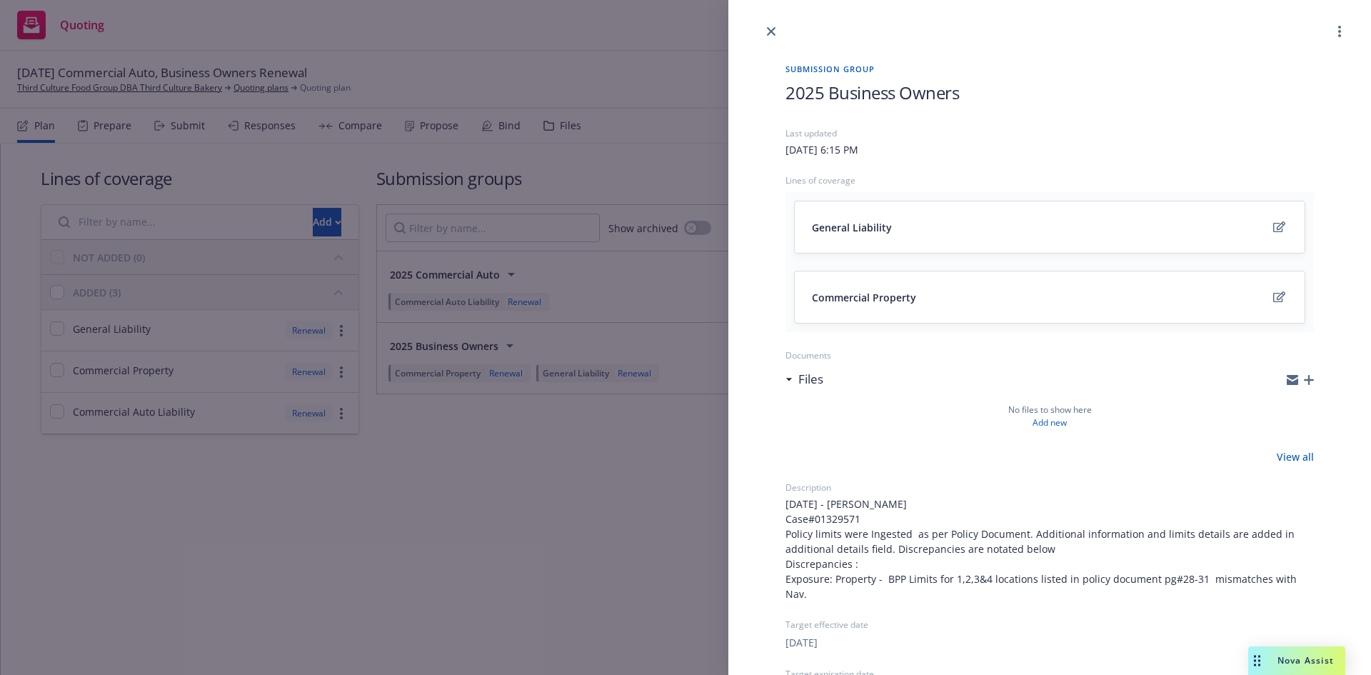
scroll to position [273, 0]
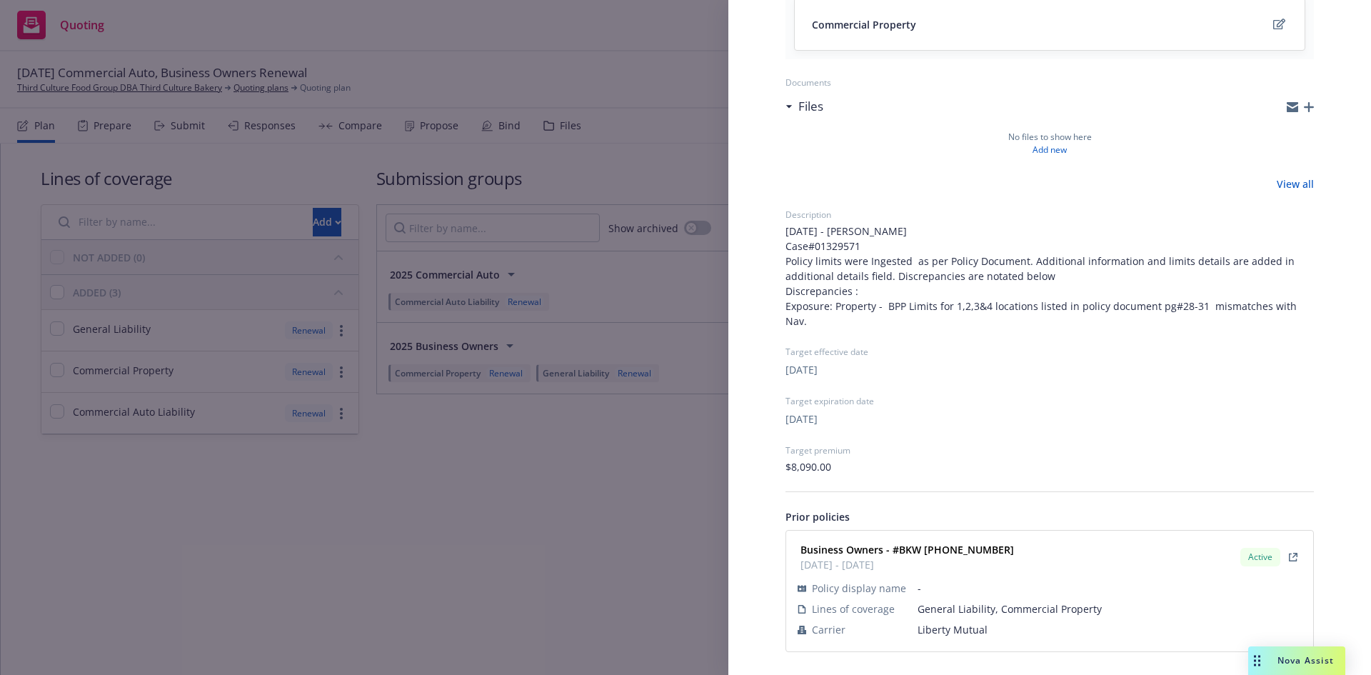
drag, startPoint x: 1006, startPoint y: 549, endPoint x: 899, endPoint y: 548, distance: 107.1
click at [899, 548] on div "Business Owners - #BKW (25) 67 08 92 60 12/18/2024 - 12/18/2025 Active" at bounding box center [1050, 557] width 510 height 36
copy strong "BKW (25) 67 08 92 60"
click at [701, 206] on div "Submission group 2025 Business Owners Last updated Sunday, July 20, 2025 at 6:1…" at bounding box center [685, 337] width 1371 height 675
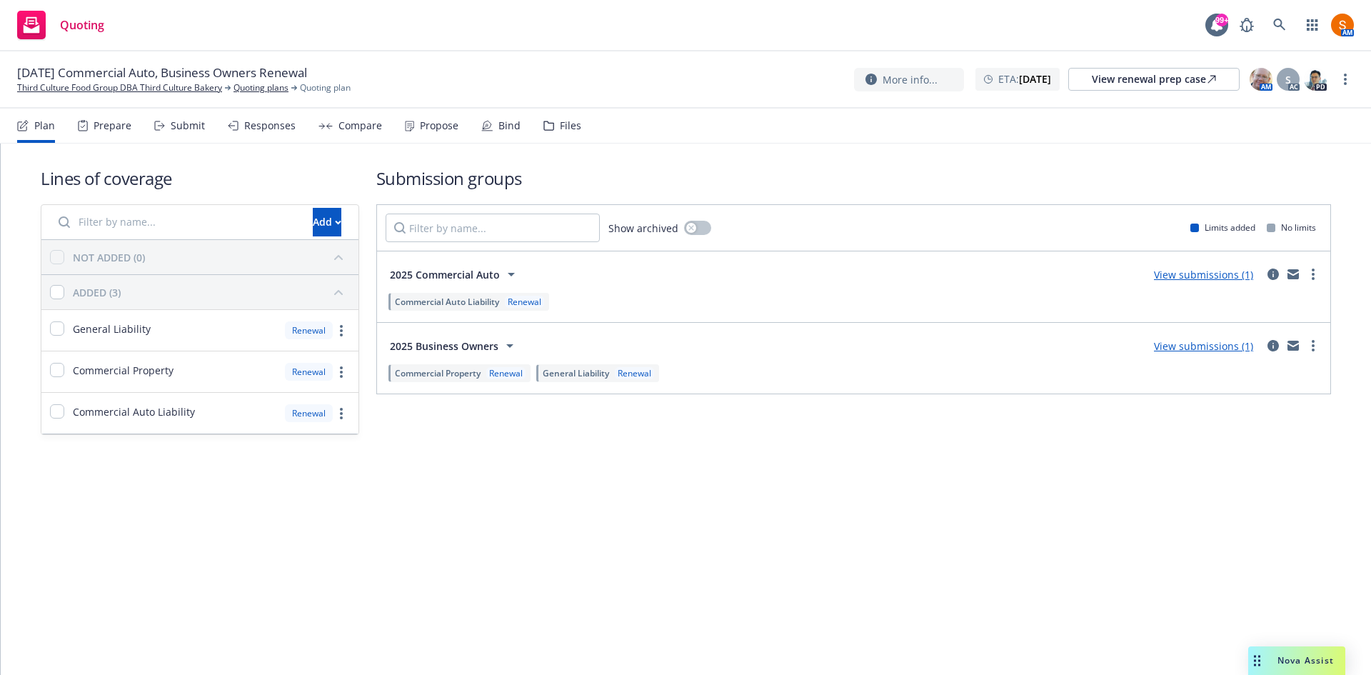
click at [1349, 69] on div "More info... ETA : December 18, 2025 View renewal prep case AM S AC PD" at bounding box center [1104, 79] width 500 height 26
click at [1348, 74] on link "more" at bounding box center [1344, 79] width 17 height 17
click at [1260, 218] on link "Archive quoting plan" at bounding box center [1273, 222] width 159 height 29
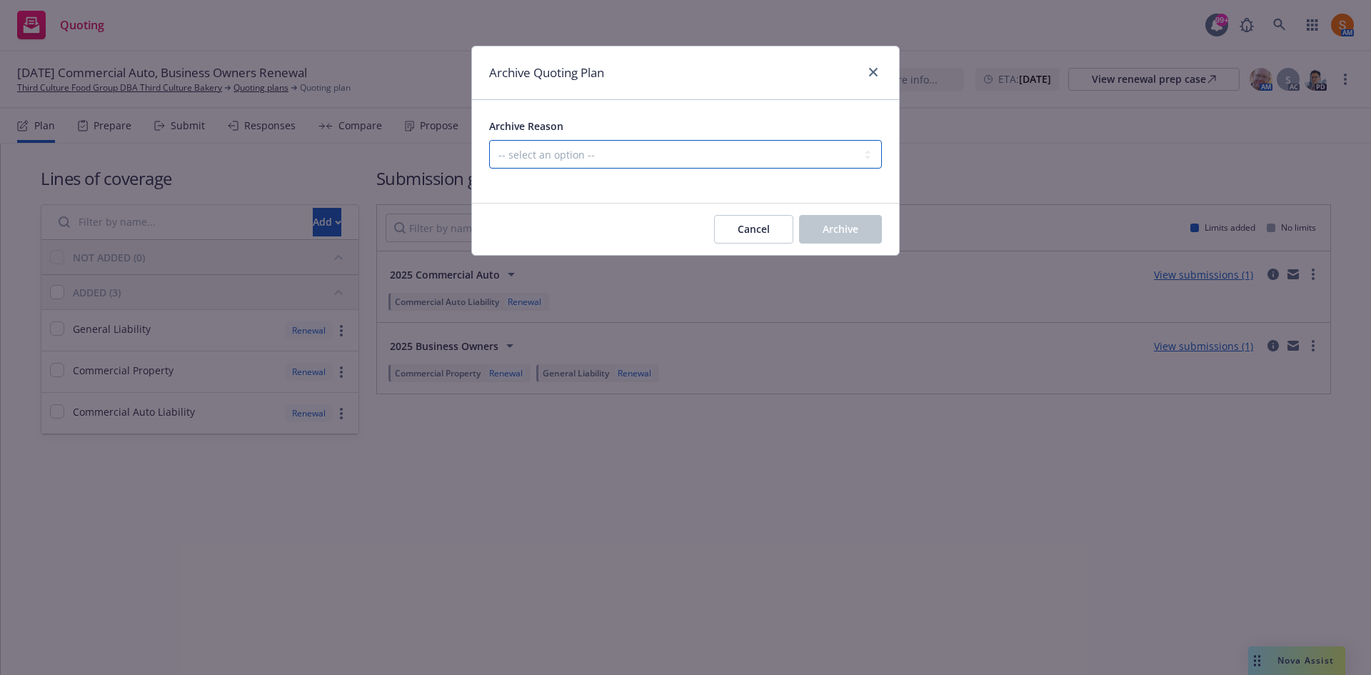
click at [836, 168] on select "-- select an option -- All policies in this renewal plan are auto-renewed Creat…" at bounding box center [685, 154] width 393 height 29
select select "ARCHIVED_RENEWAL_POLICY_AUTO_RENEWED"
click at [489, 140] on select "-- select an option -- All policies in this renewal plan are auto-renewed Creat…" at bounding box center [685, 154] width 393 height 29
click at [827, 228] on span "Archive" at bounding box center [840, 229] width 36 height 14
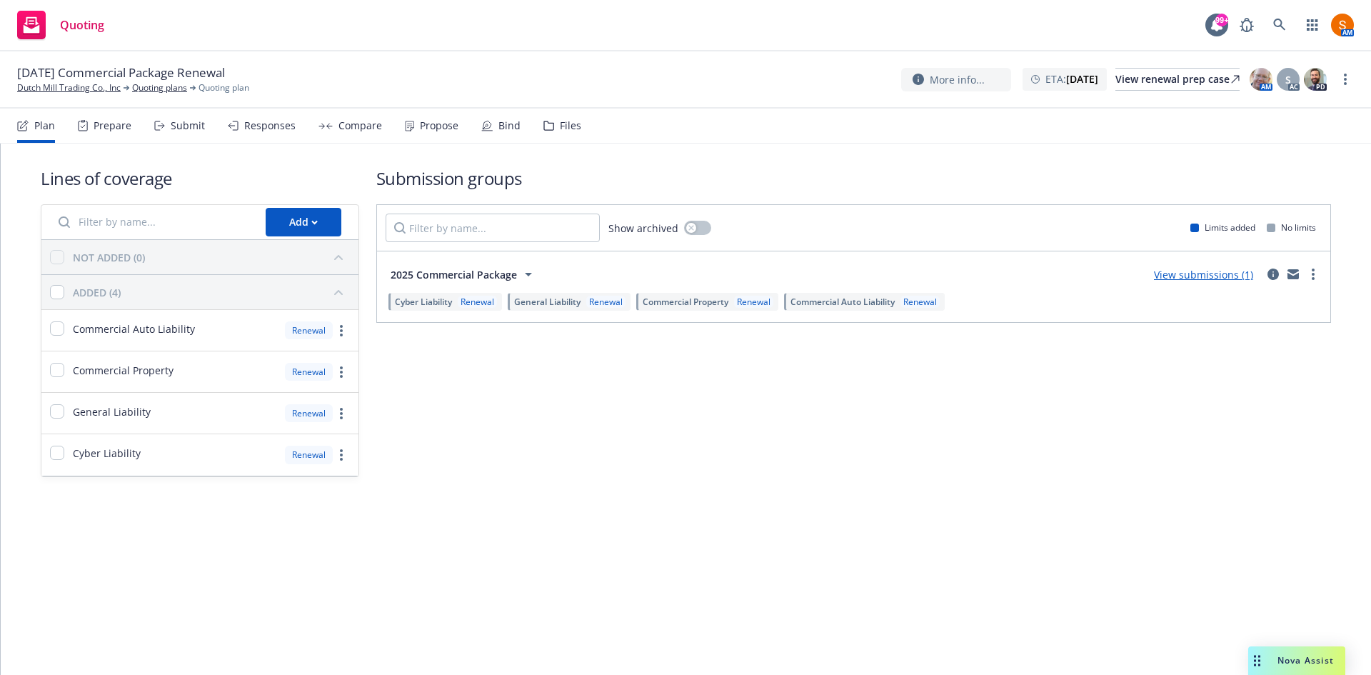
click at [509, 272] on span "2025 Commercial Package" at bounding box center [454, 274] width 126 height 15
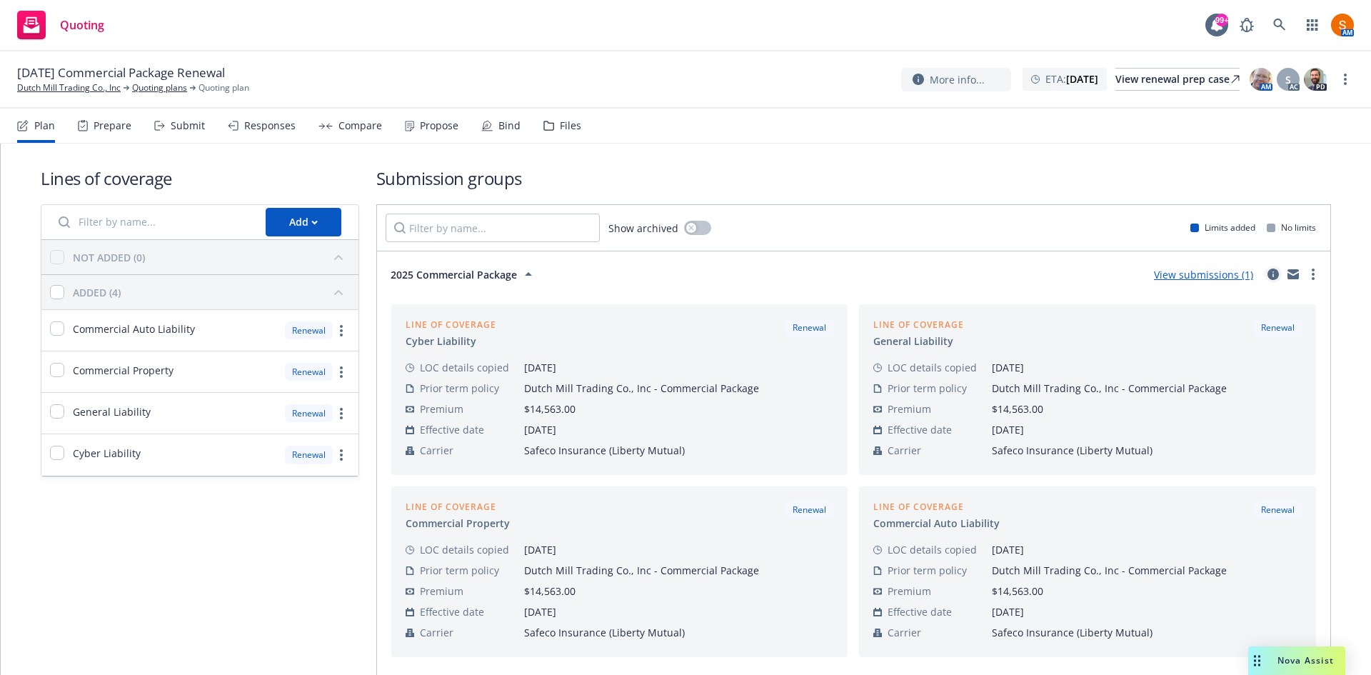
click at [1267, 270] on icon "circleInformation" at bounding box center [1272, 273] width 11 height 11
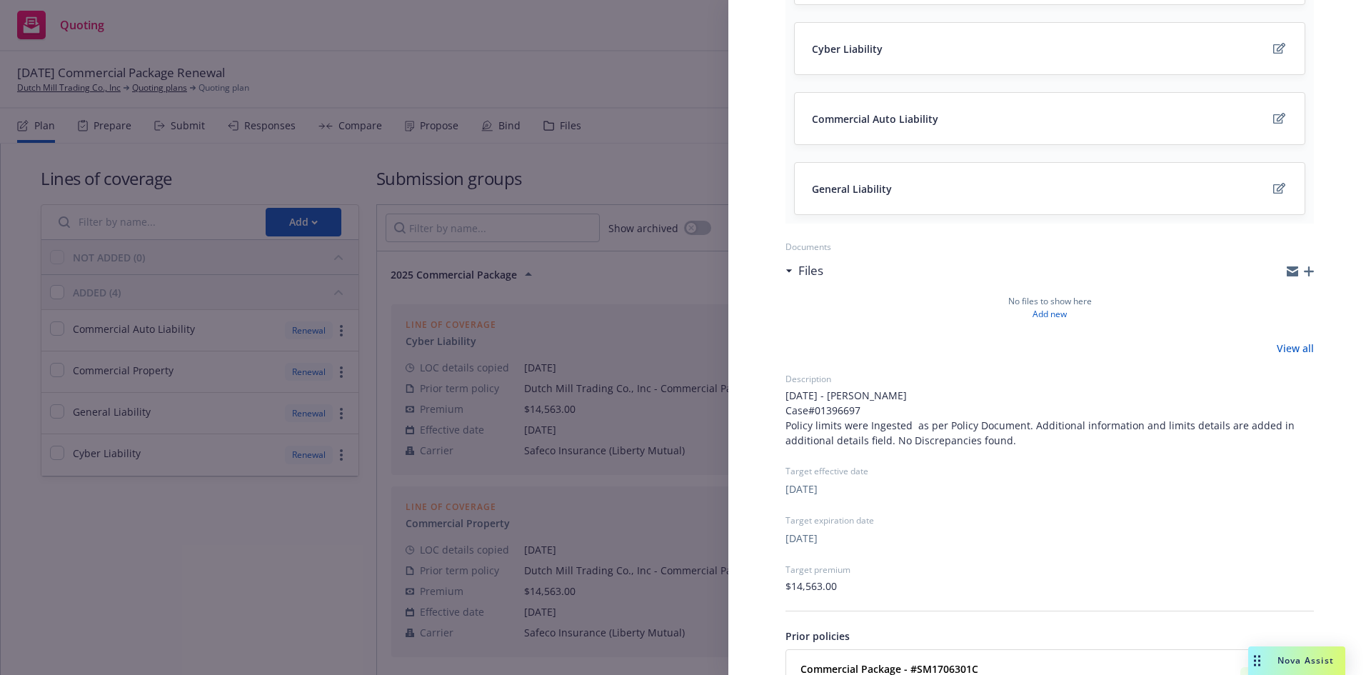
scroll to position [368, 0]
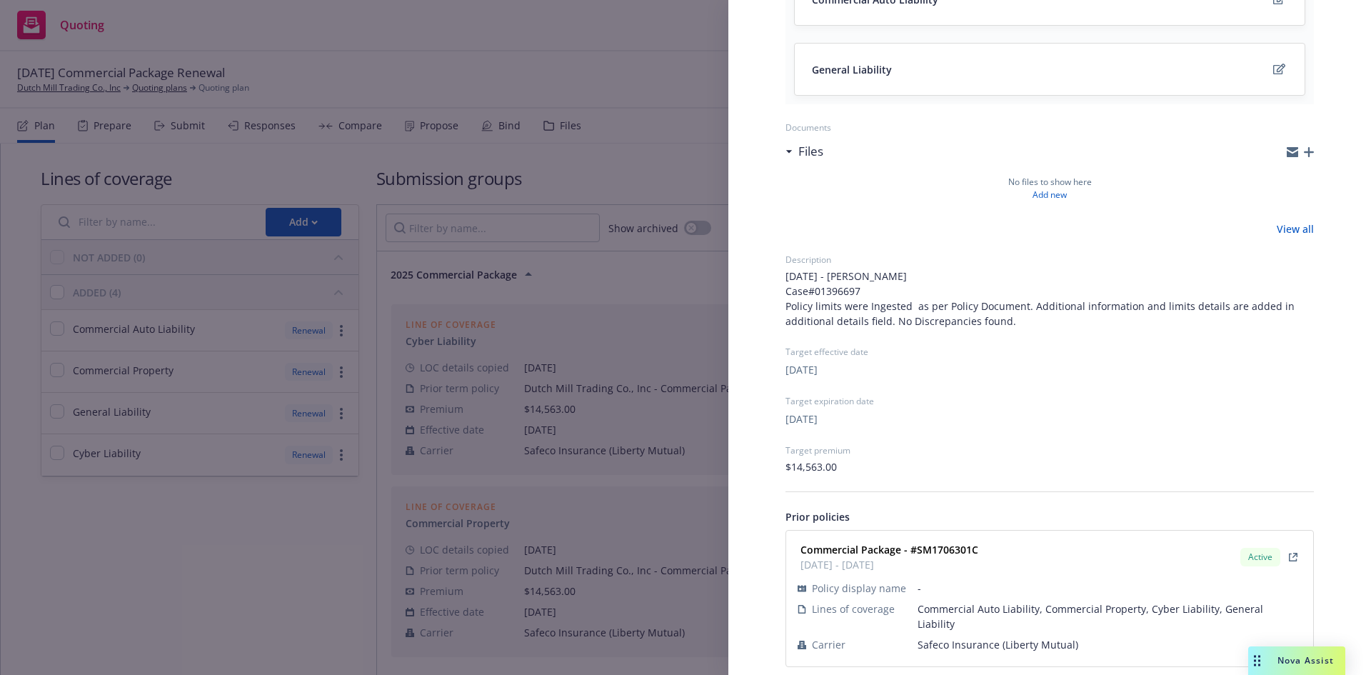
click at [969, 550] on strong "Commercial Package - #SM1706301C" at bounding box center [889, 550] width 178 height 14
copy strong "SM1706301C"
click at [247, 91] on div "Submission group 2025 Commercial Package Last updated Monday, July 21, 2025 at …" at bounding box center [685, 337] width 1371 height 675
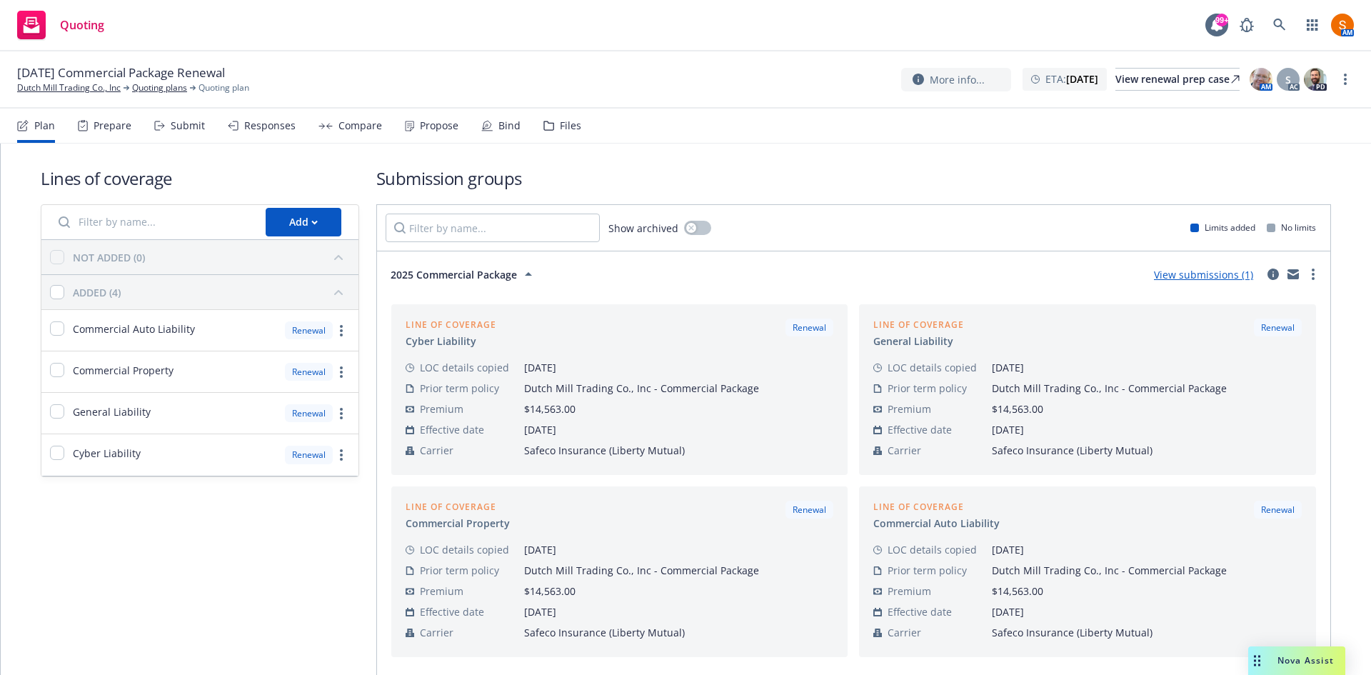
click at [174, 140] on div "Submit" at bounding box center [179, 126] width 51 height 34
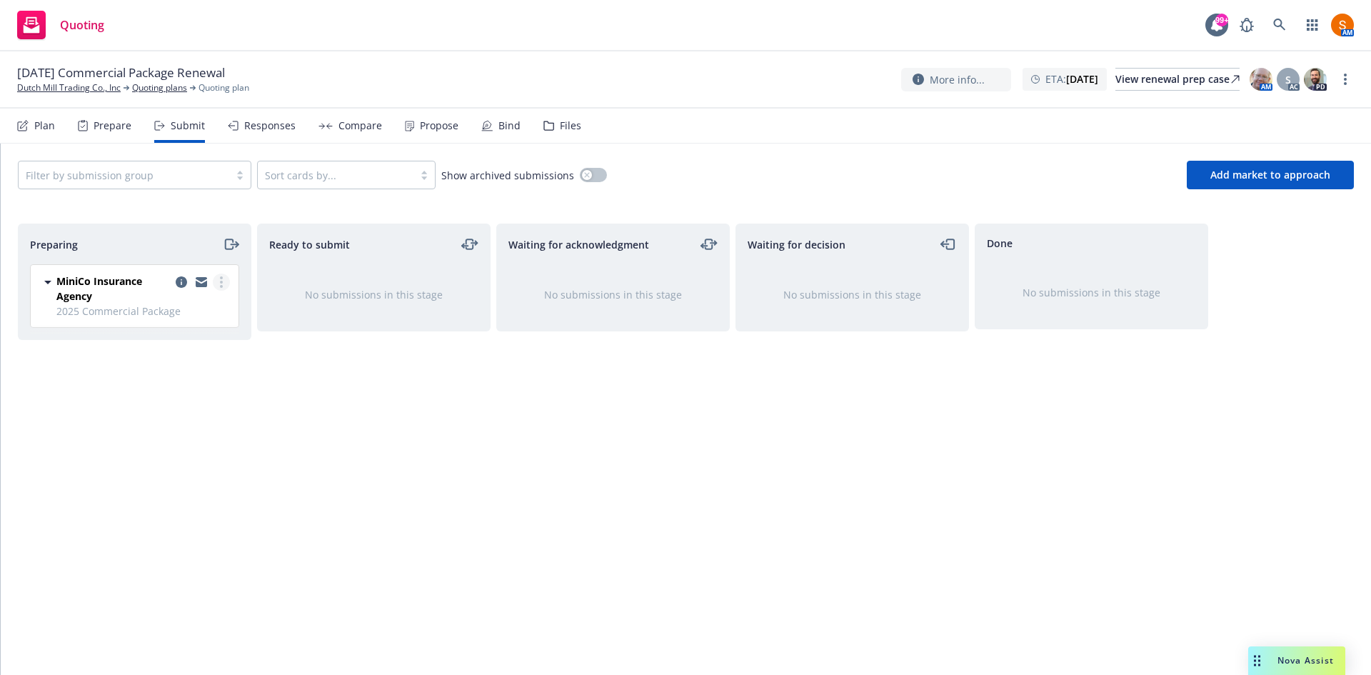
click at [223, 279] on link "more" at bounding box center [221, 281] width 17 height 17
click at [193, 306] on span "Complete preparation" at bounding box center [156, 311] width 140 height 14
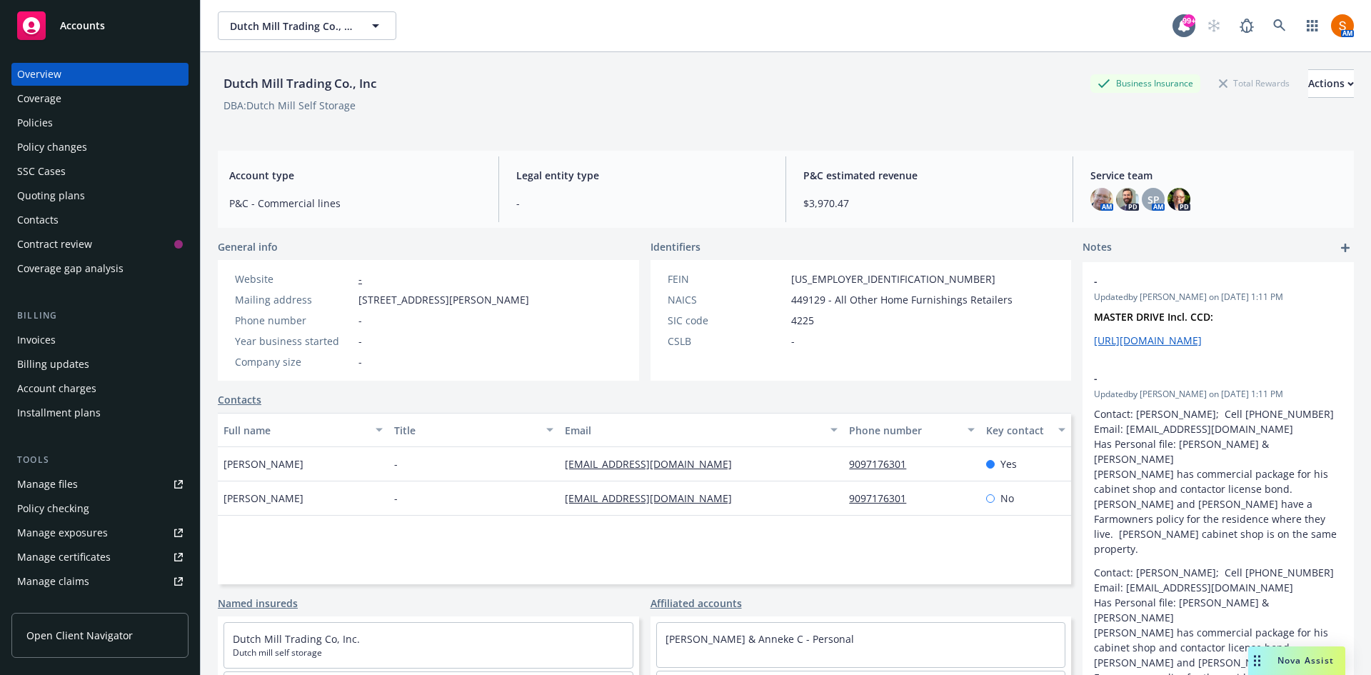
click at [81, 124] on div "Policies" at bounding box center [100, 122] width 166 height 23
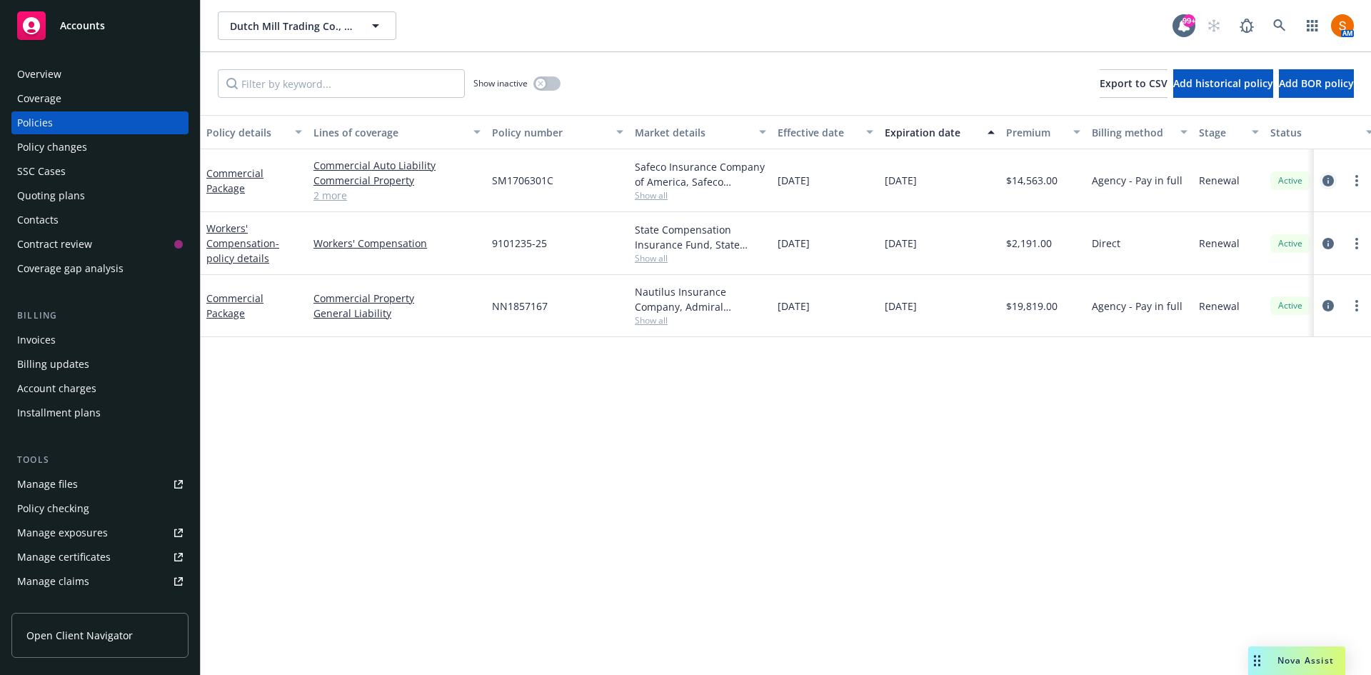
click at [1326, 186] on icon "circleInformation" at bounding box center [1327, 180] width 11 height 11
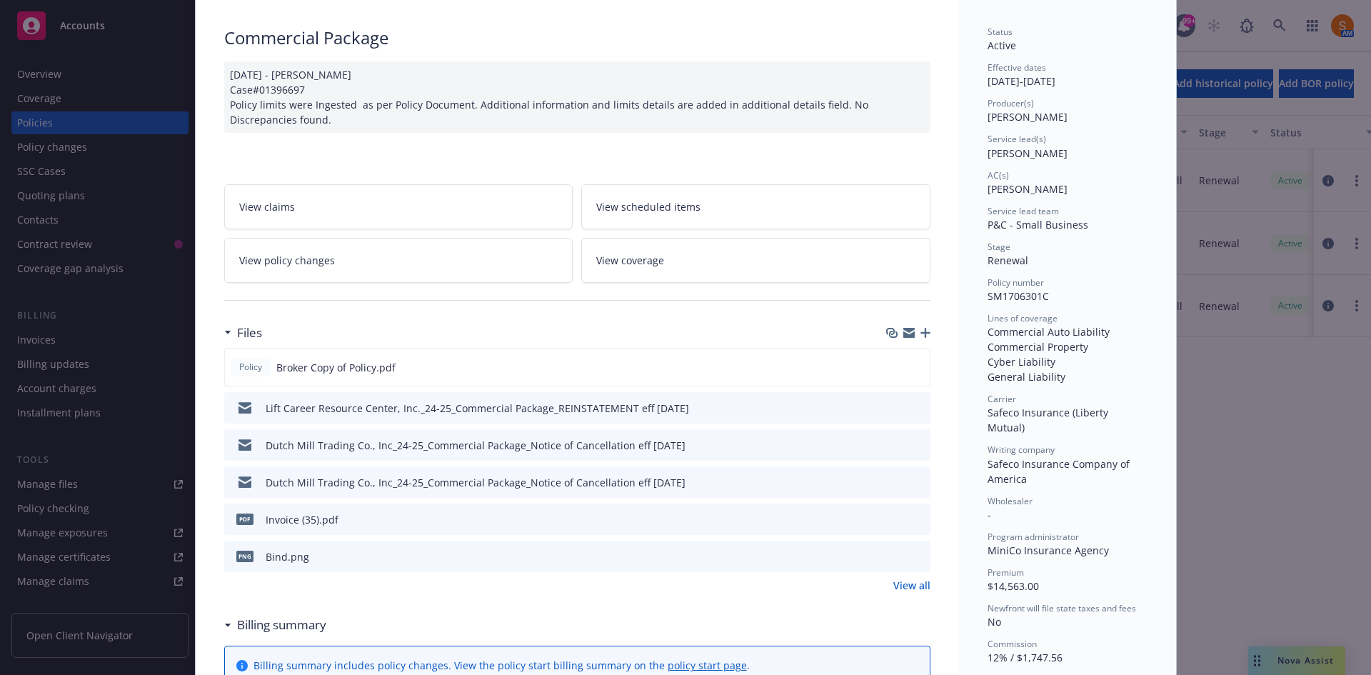
scroll to position [92, 0]
click at [916, 578] on link "View all" at bounding box center [911, 584] width 37 height 15
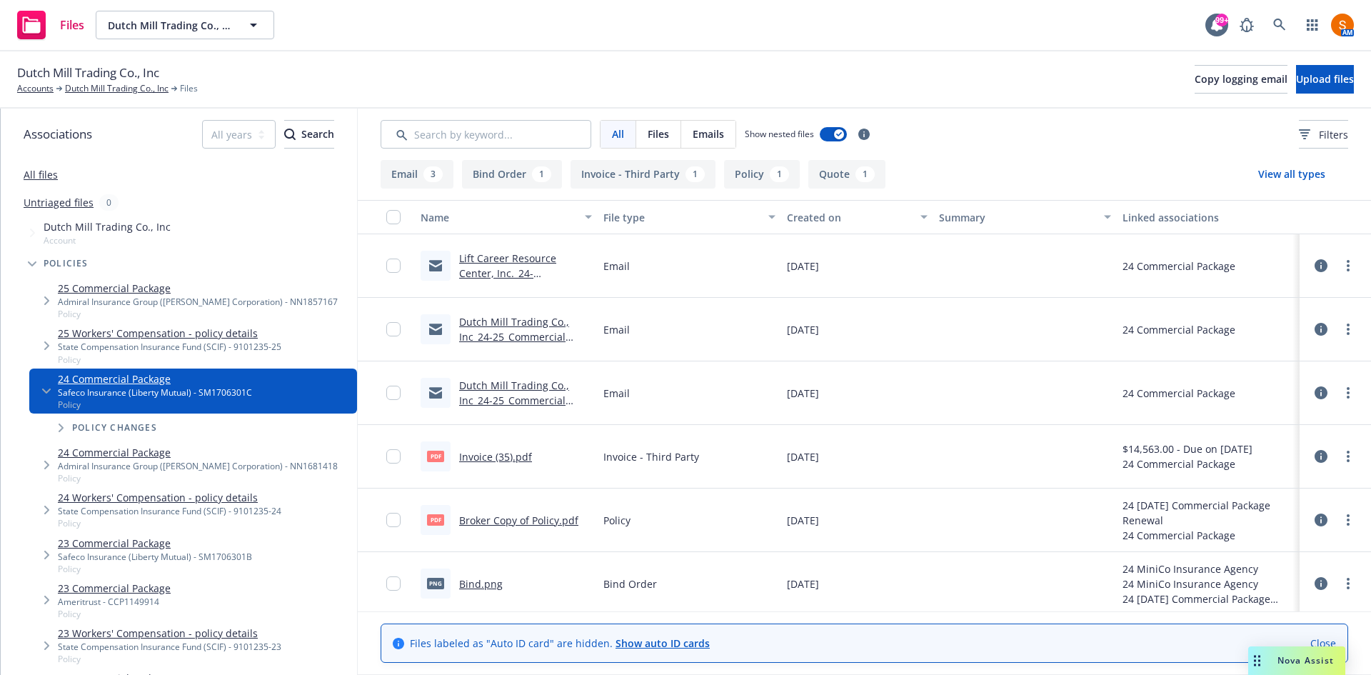
scroll to position [68, 0]
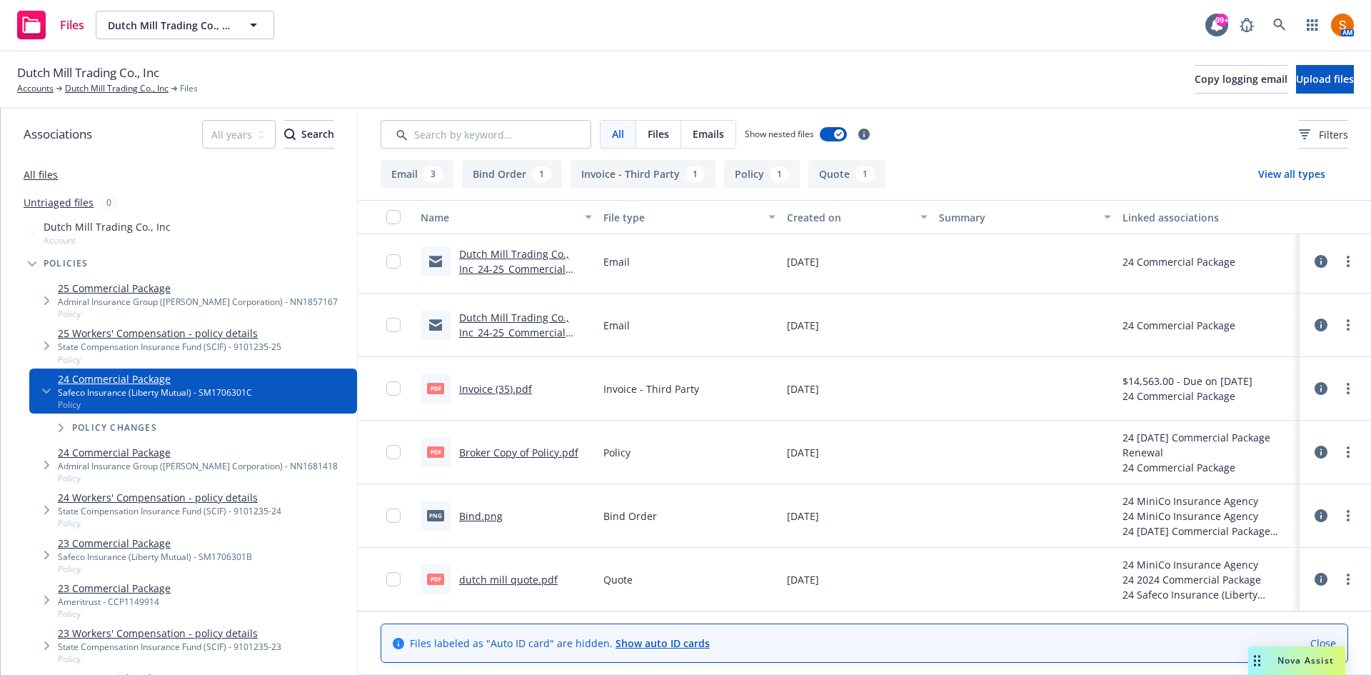
click at [541, 583] on link "dutch mill quote.pdf" at bounding box center [508, 580] width 99 height 14
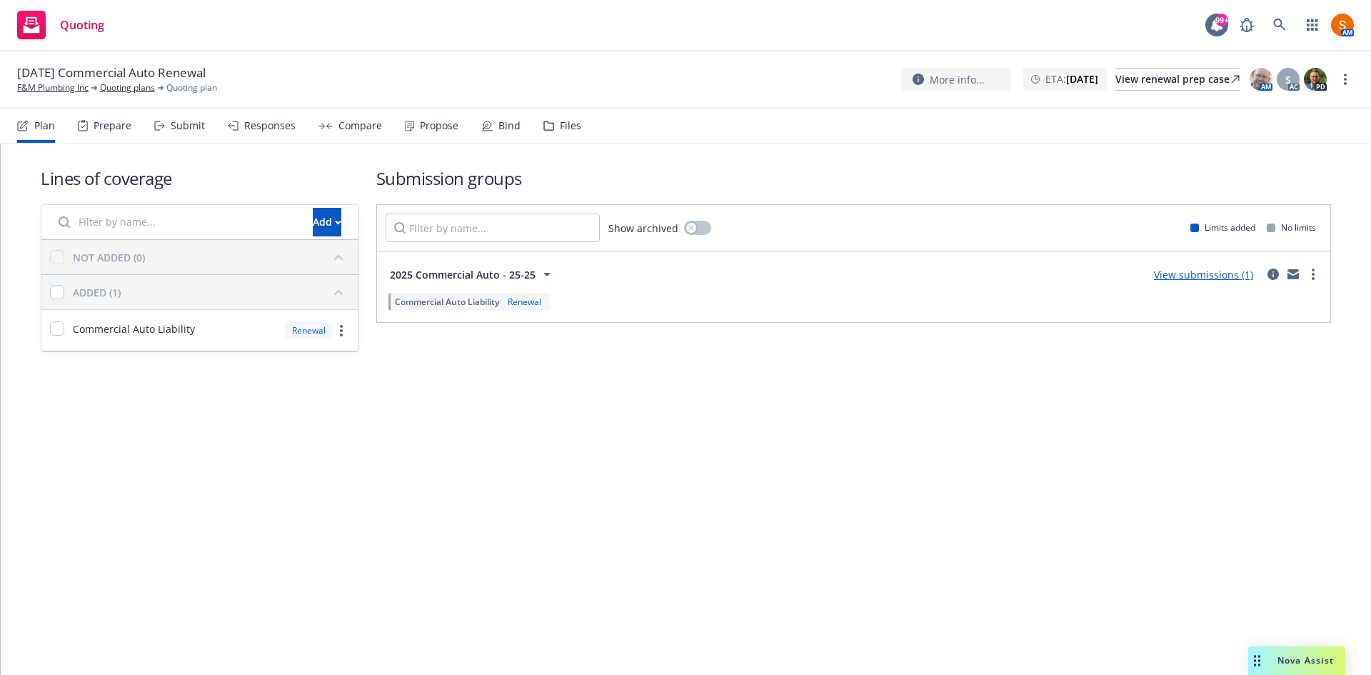
click at [506, 272] on span "2025 Commercial Auto - 25-25" at bounding box center [463, 274] width 146 height 15
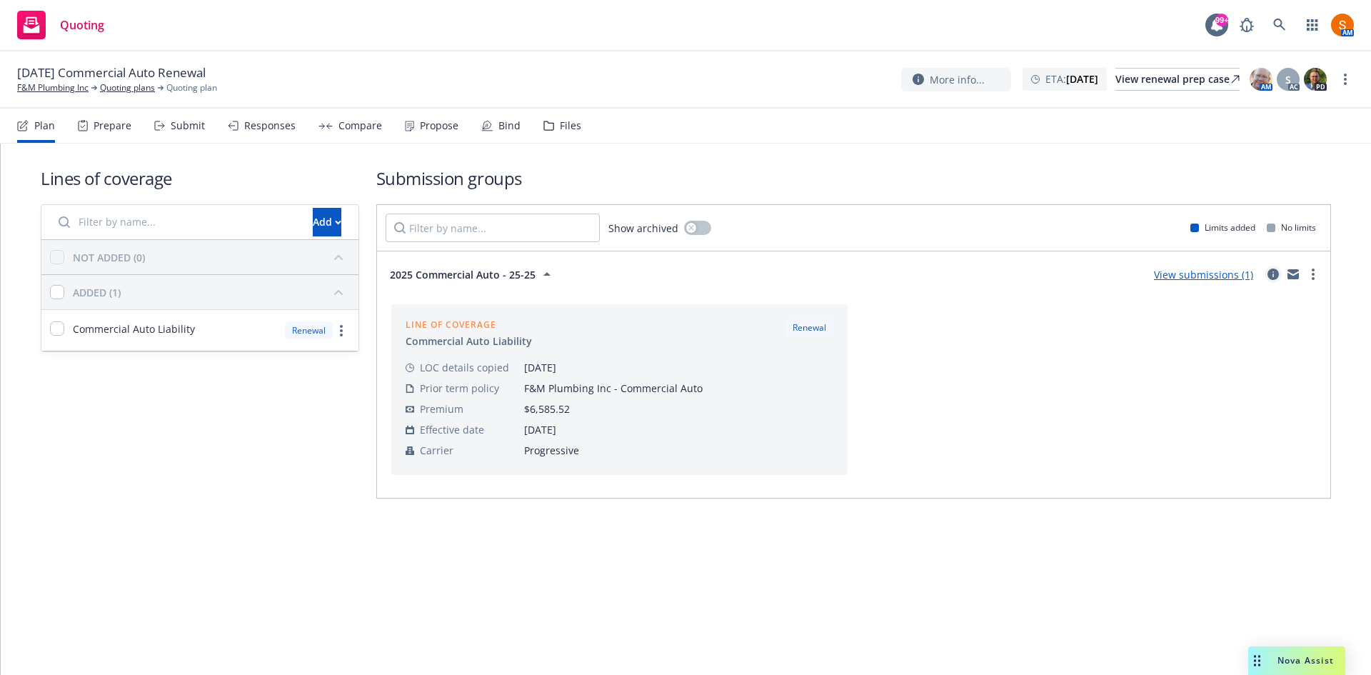
click at [1270, 272] on icon "circleInformation" at bounding box center [1272, 273] width 11 height 11
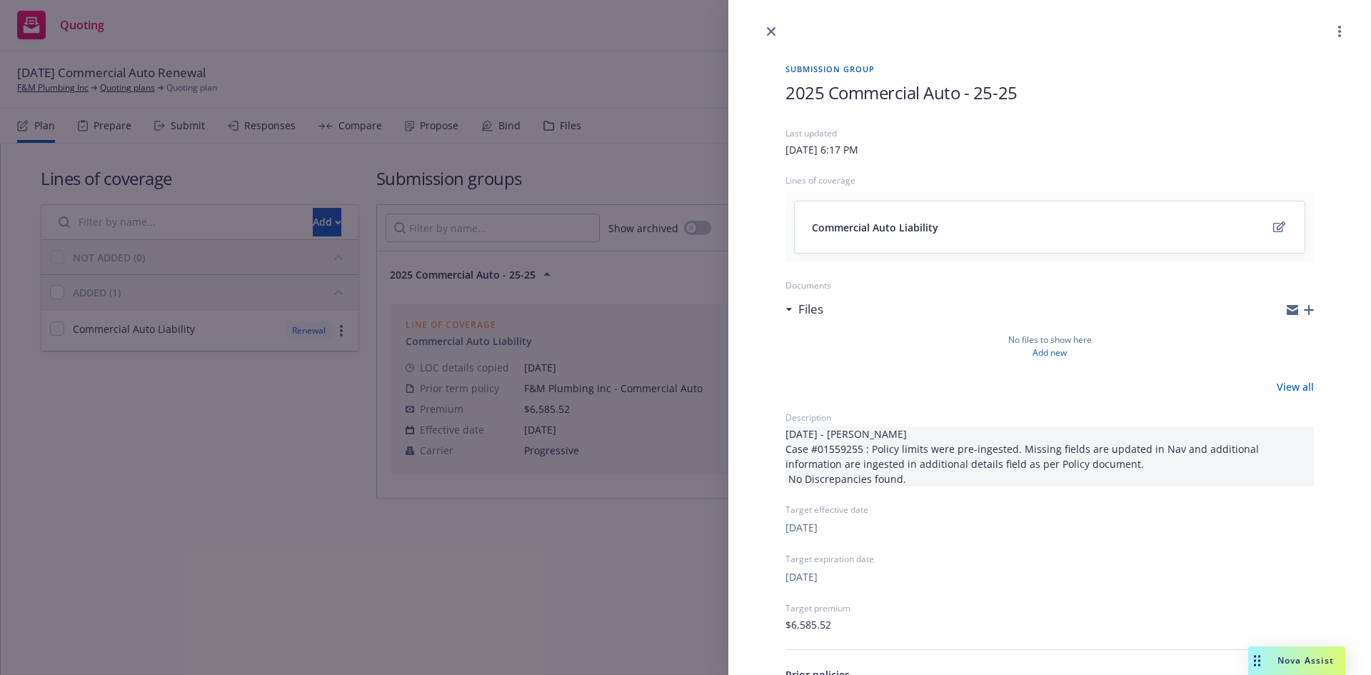
scroll to position [158, 0]
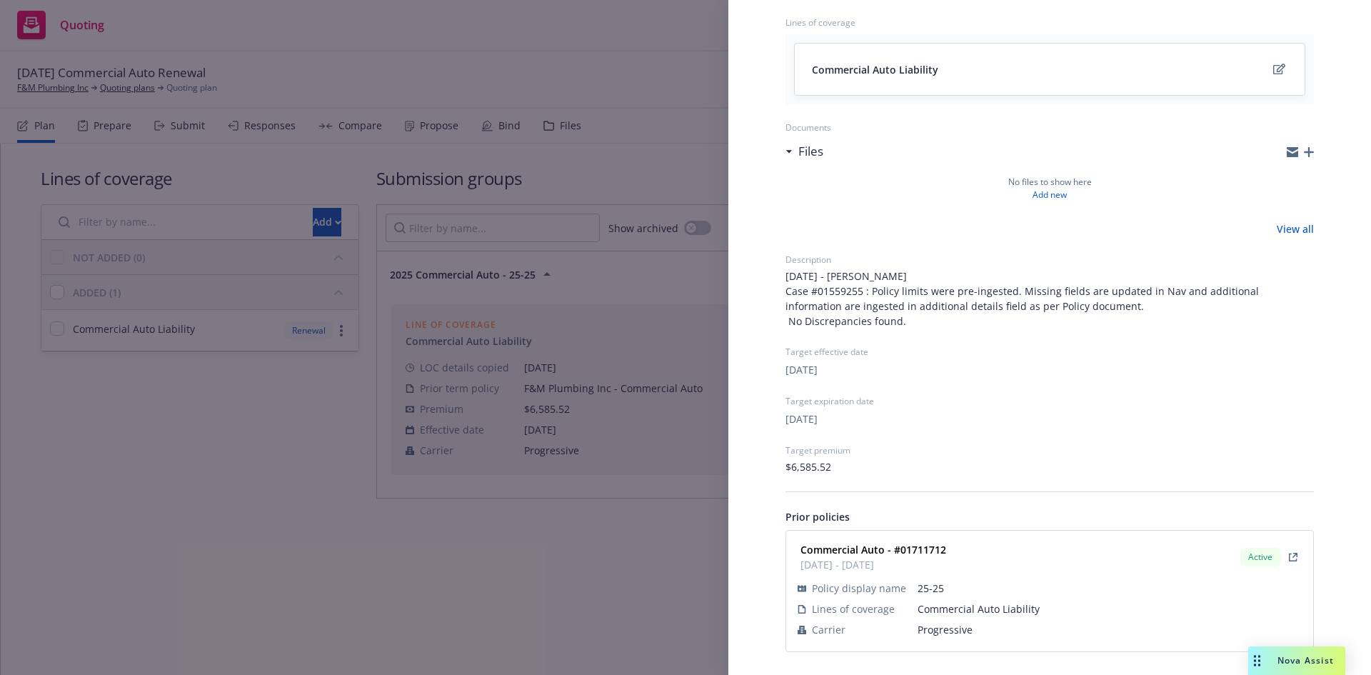
click at [927, 548] on strong "Commercial Auto - #01711712" at bounding box center [873, 550] width 146 height 14
copy strong "01711712"
click at [629, 130] on div "Submission group 2025 Commercial Auto - 25-25 Last updated [DATE] 6:17 PM Lines…" at bounding box center [685, 337] width 1371 height 675
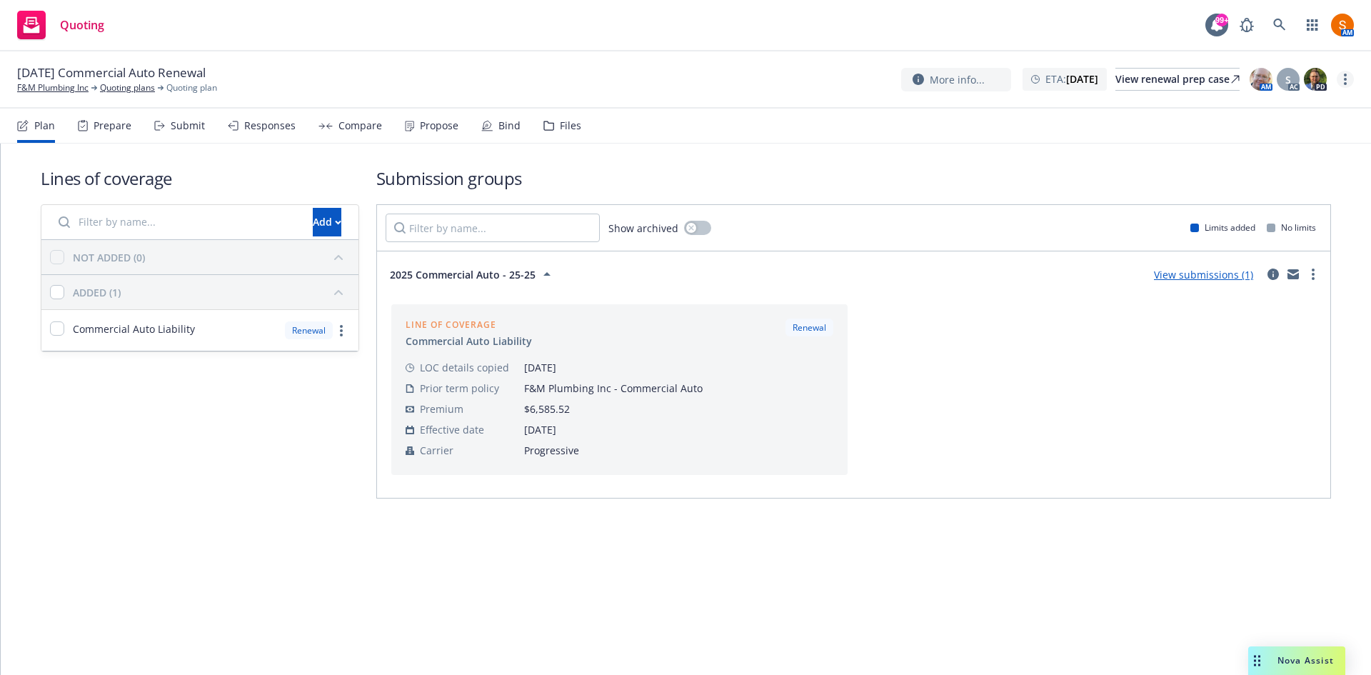
click at [1348, 74] on link "more" at bounding box center [1344, 79] width 17 height 17
click at [1252, 221] on link "Archive quoting plan" at bounding box center [1273, 222] width 159 height 29
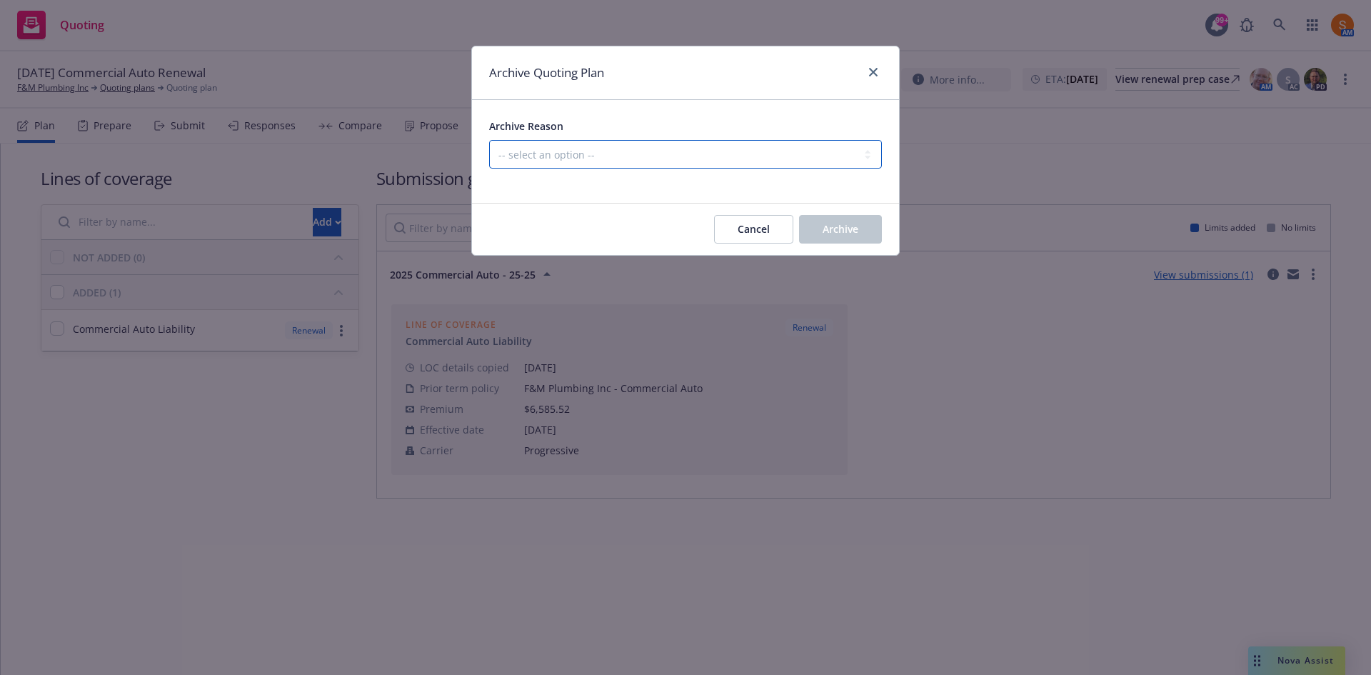
click at [650, 160] on select "-- select an option -- All policies in this renewal plan are auto-renewed Creat…" at bounding box center [685, 154] width 393 height 29
select select "ARCHIVED_RENEWAL_POLICY_AUTO_RENEWED"
click at [489, 140] on select "-- select an option -- All policies in this renewal plan are auto-renewed Creat…" at bounding box center [685, 154] width 393 height 29
click at [841, 230] on span "Archive" at bounding box center [840, 229] width 36 height 14
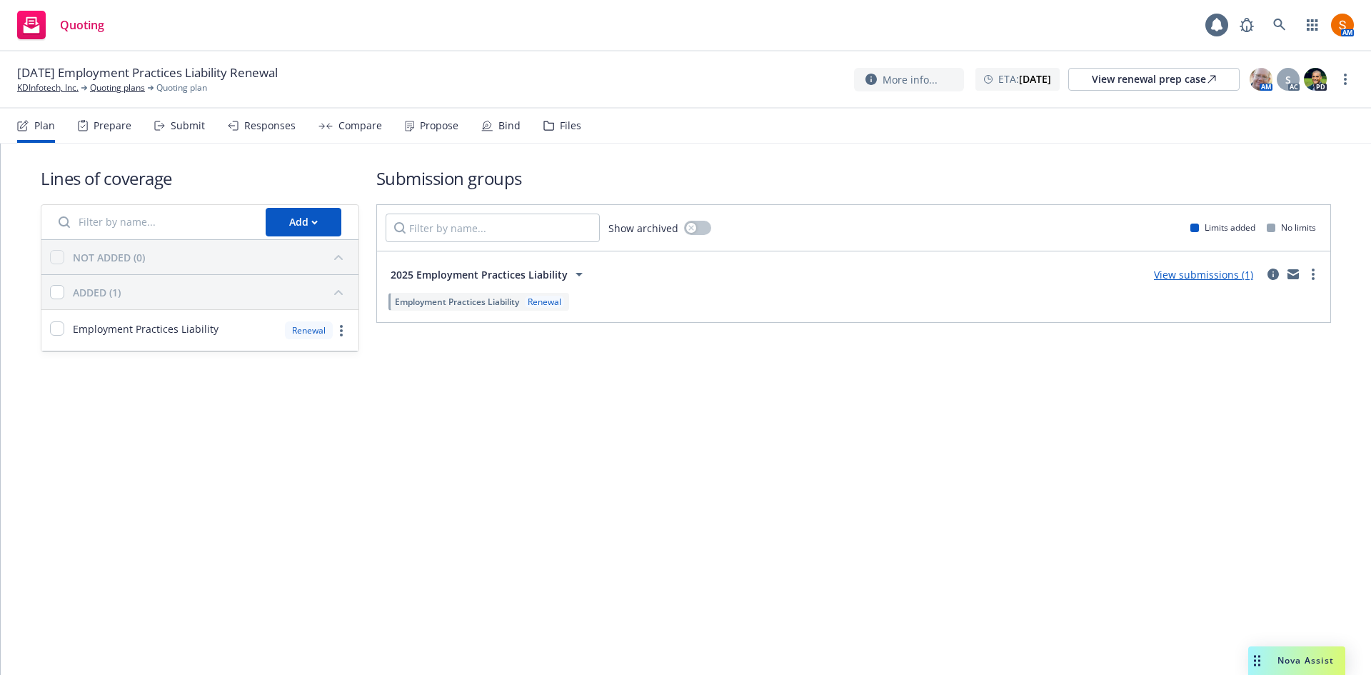
click at [367, 136] on div "Compare" at bounding box center [350, 126] width 64 height 34
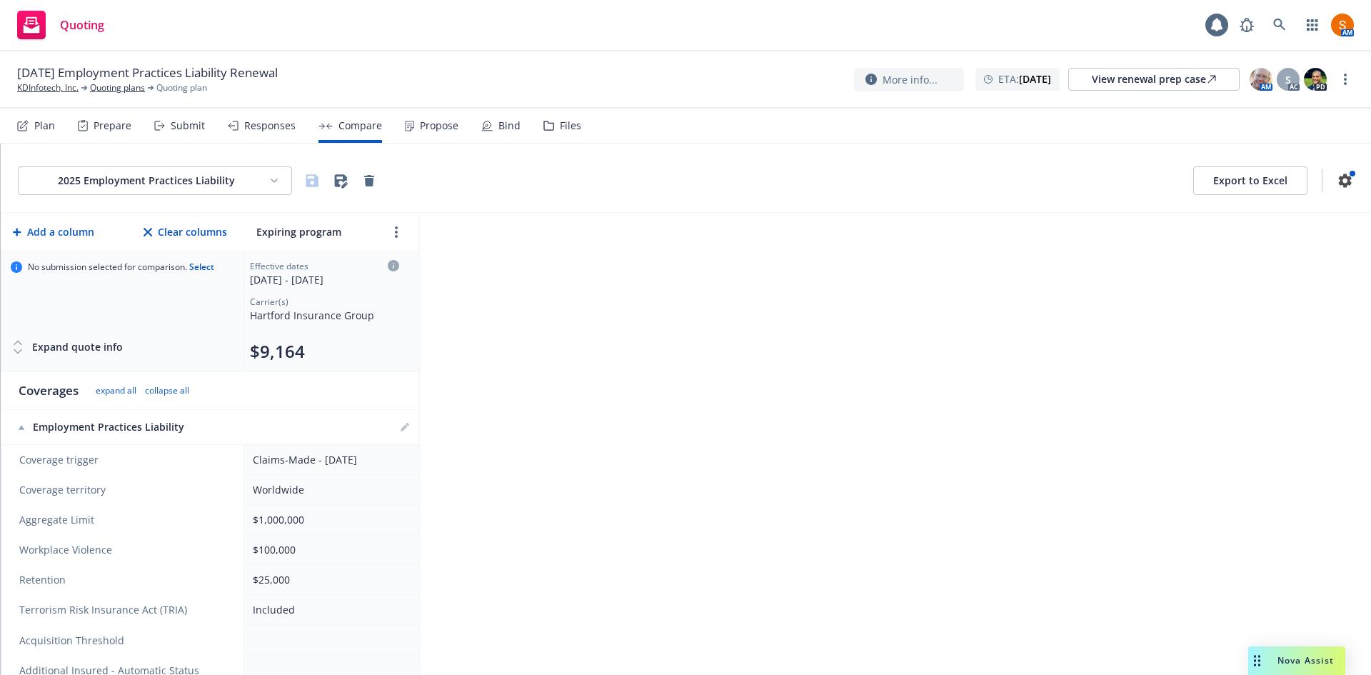
click at [6, 134] on nav "Plan Prepare Submit Responses Compare Propose Bind Files" at bounding box center [685, 126] width 1371 height 35
click at [29, 129] on div "Plan" at bounding box center [36, 126] width 38 height 34
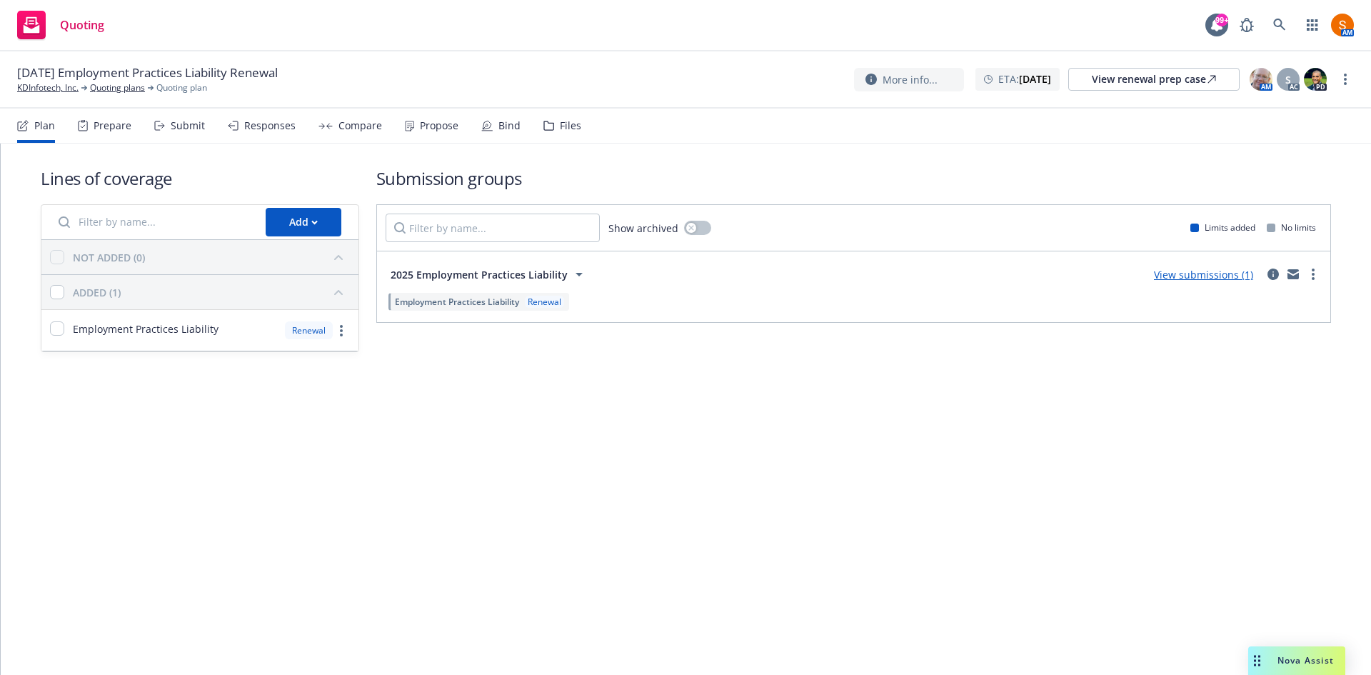
click at [1263, 272] on div "View submissions (1)" at bounding box center [1233, 274] width 176 height 17
click at [1268, 272] on icon "circleInformation" at bounding box center [1272, 273] width 11 height 11
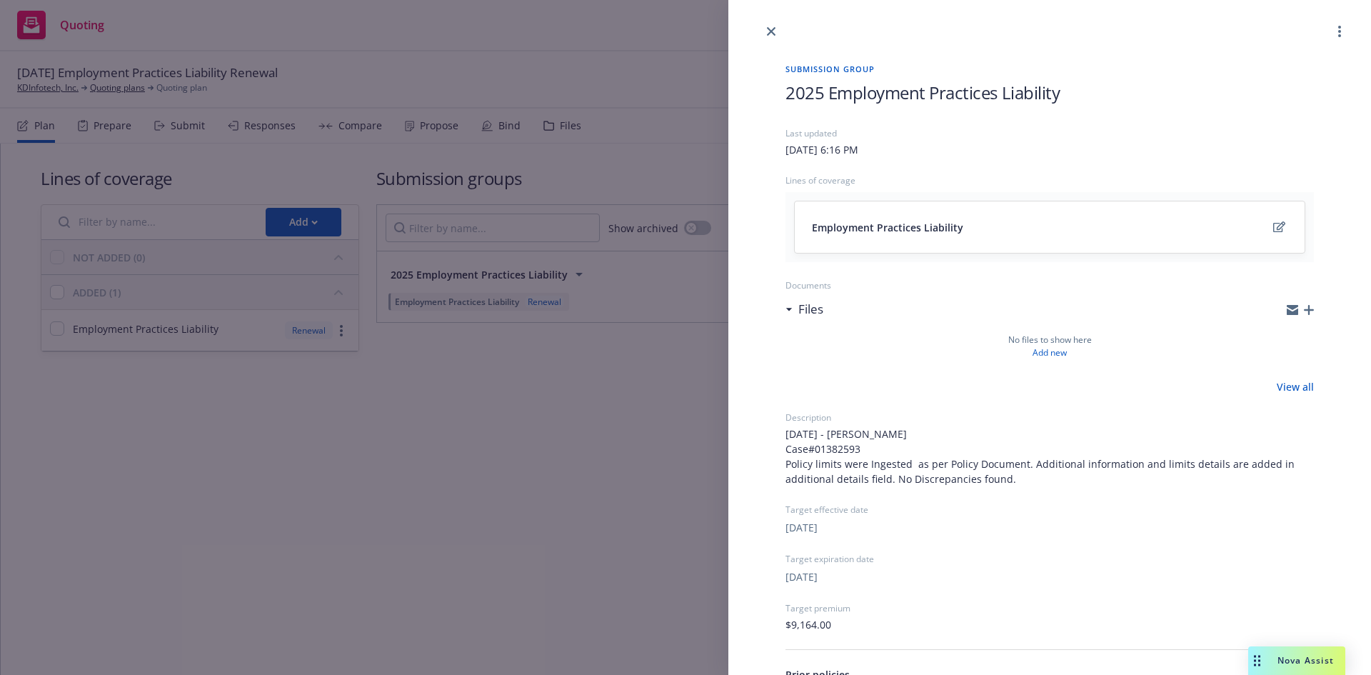
scroll to position [158, 0]
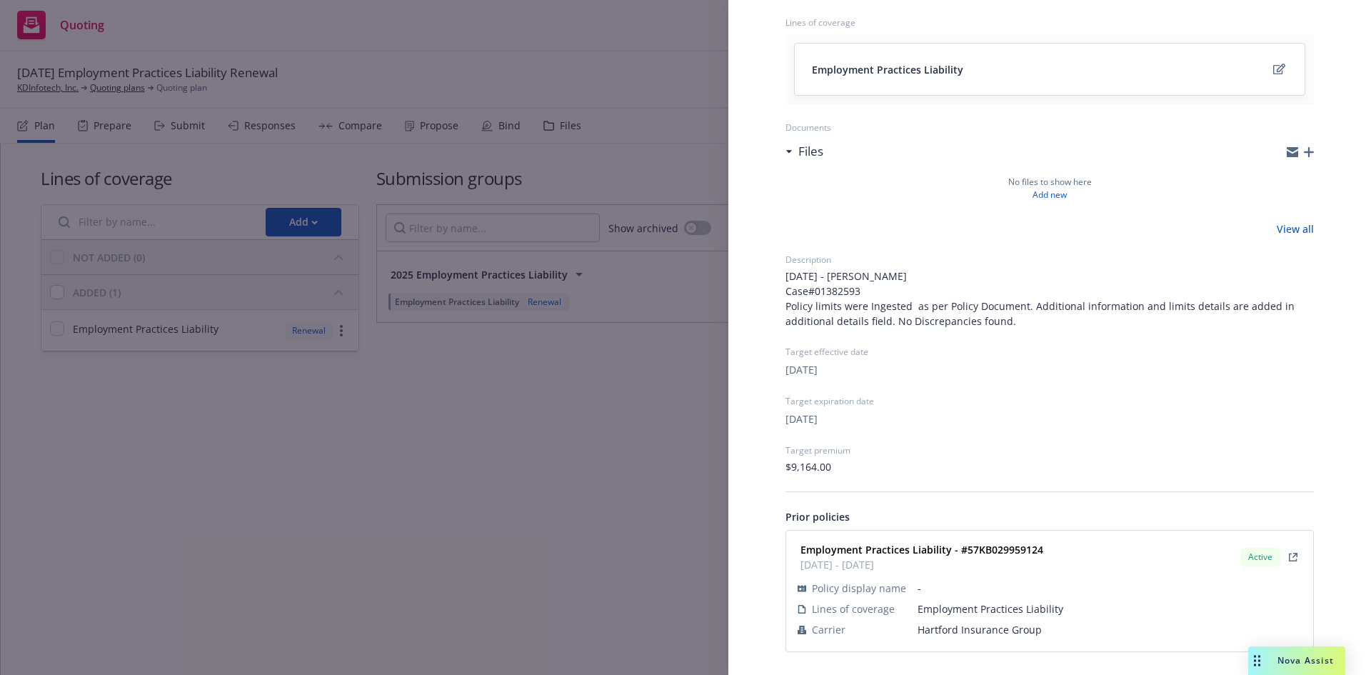
click at [1003, 546] on strong "Employment Practices Liability - #57KB029959124" at bounding box center [921, 550] width 243 height 14
copy strong "57KB029959124"
click at [659, 341] on div "Submission group 2025 Employment Practices Liability Last updated [DATE] 6:16 P…" at bounding box center [685, 337] width 1371 height 675
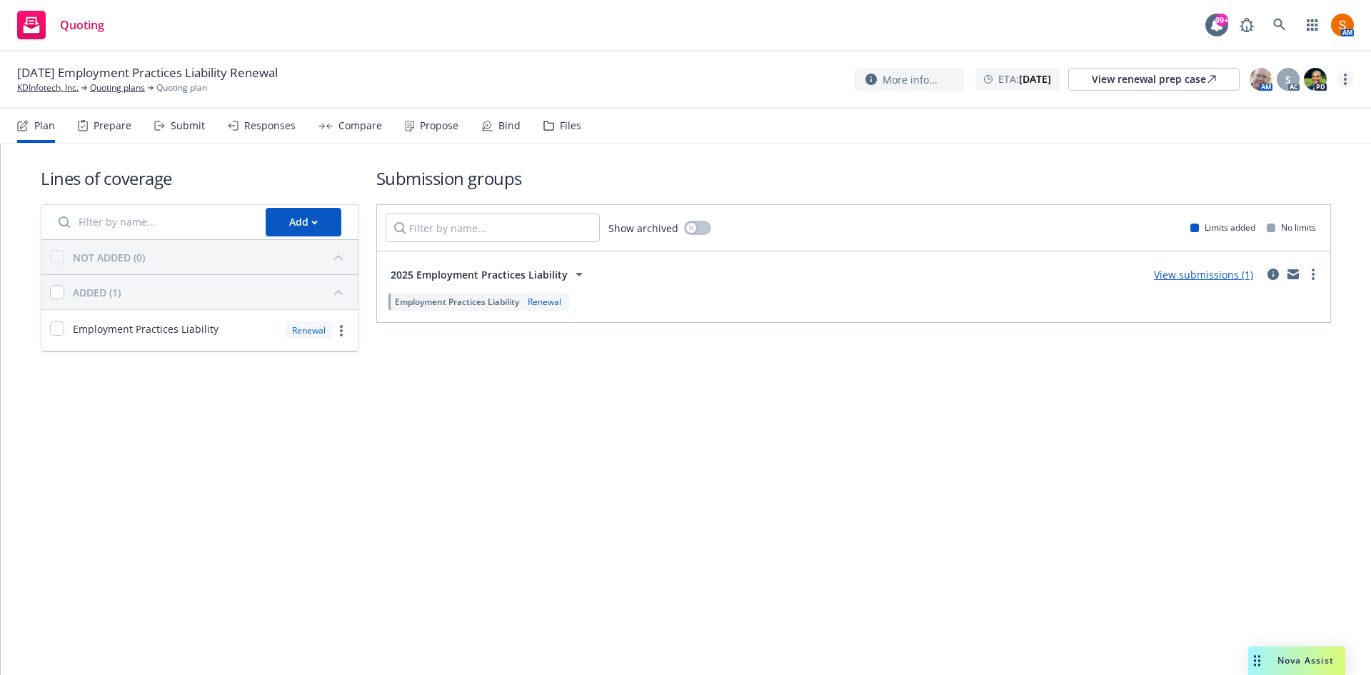
click at [1347, 80] on link "more" at bounding box center [1344, 79] width 17 height 17
click at [1265, 218] on link "Archive quoting plan" at bounding box center [1273, 222] width 159 height 29
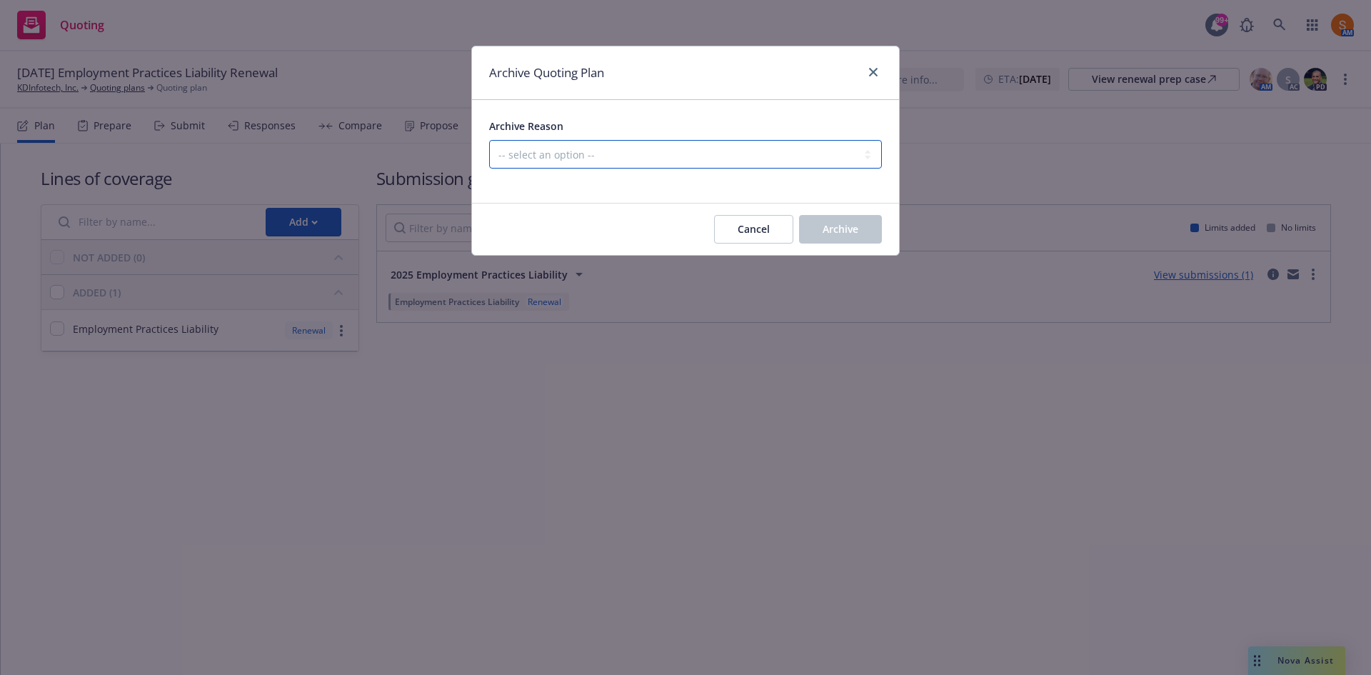
click at [698, 157] on select "-- select an option -- All policies in this renewal plan are auto-renewed Creat…" at bounding box center [685, 154] width 393 height 29
select select "ARCHIVED_RENEWAL_POLICY_AUTO_RENEWED"
click at [489, 140] on select "-- select an option -- All policies in this renewal plan are auto-renewed Creat…" at bounding box center [685, 154] width 393 height 29
click at [820, 225] on button "Archive" at bounding box center [840, 229] width 83 height 29
